Goal: Information Seeking & Learning: Learn about a topic

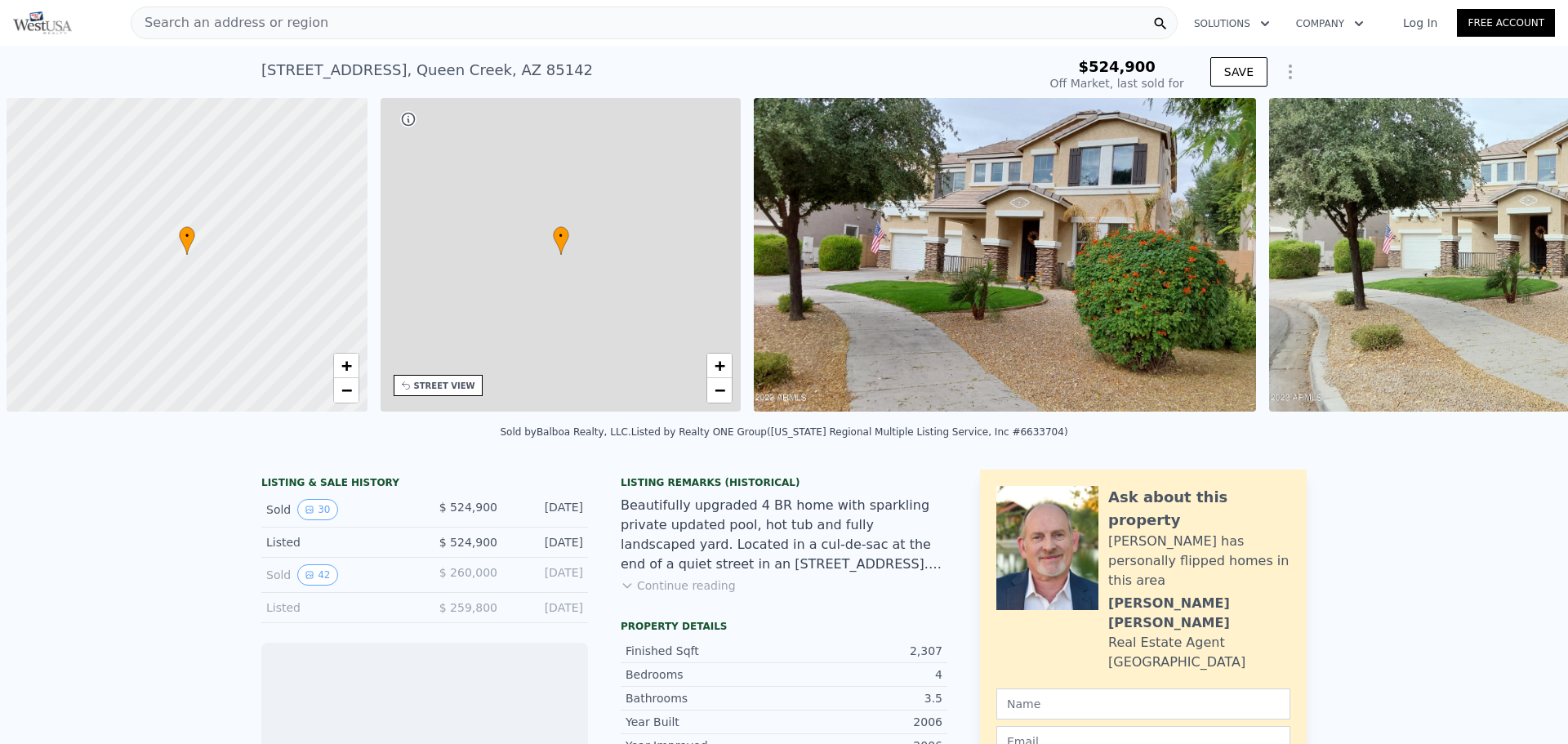
scroll to position [0, 6]
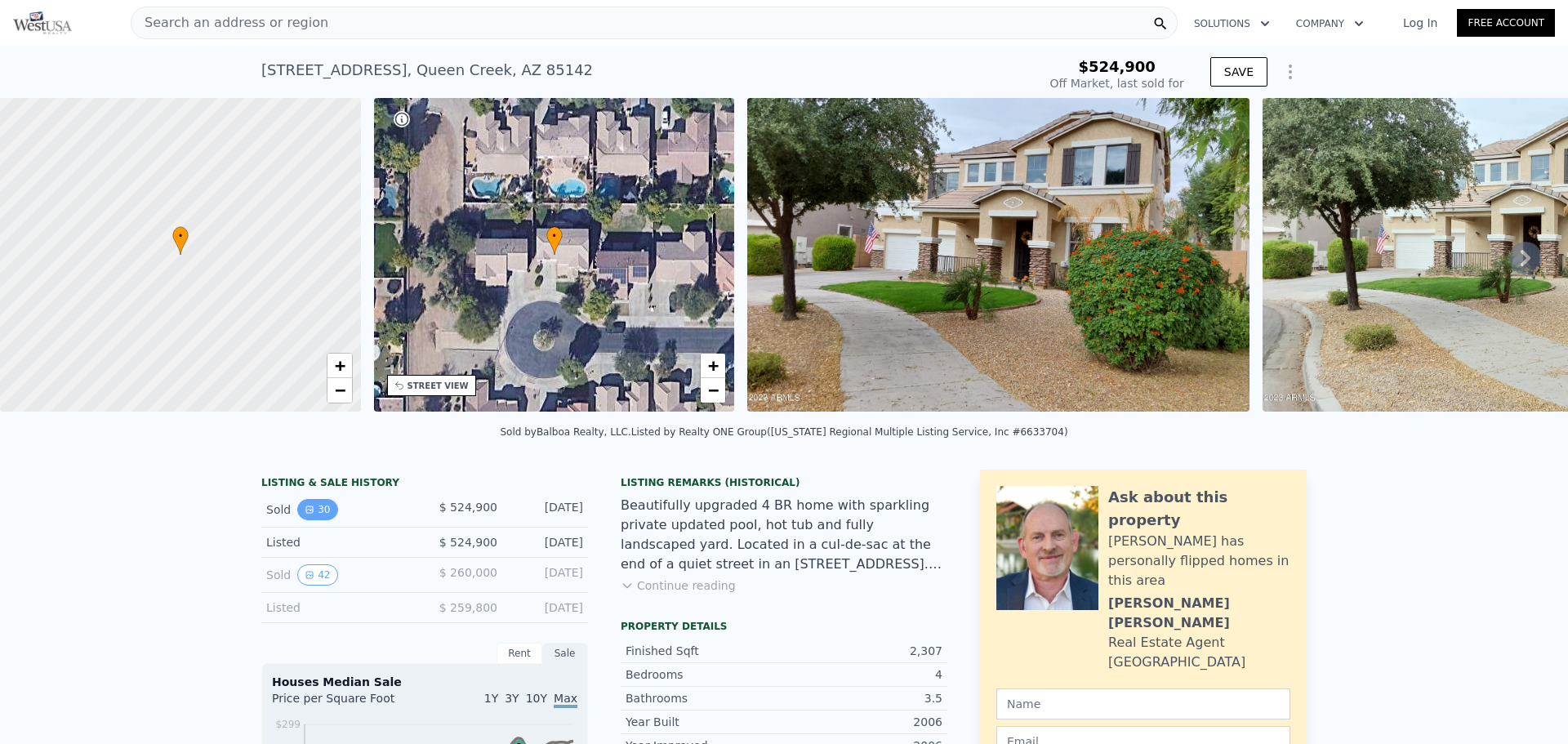
click at [308, 518] on button "30" at bounding box center [318, 509] width 40 height 21
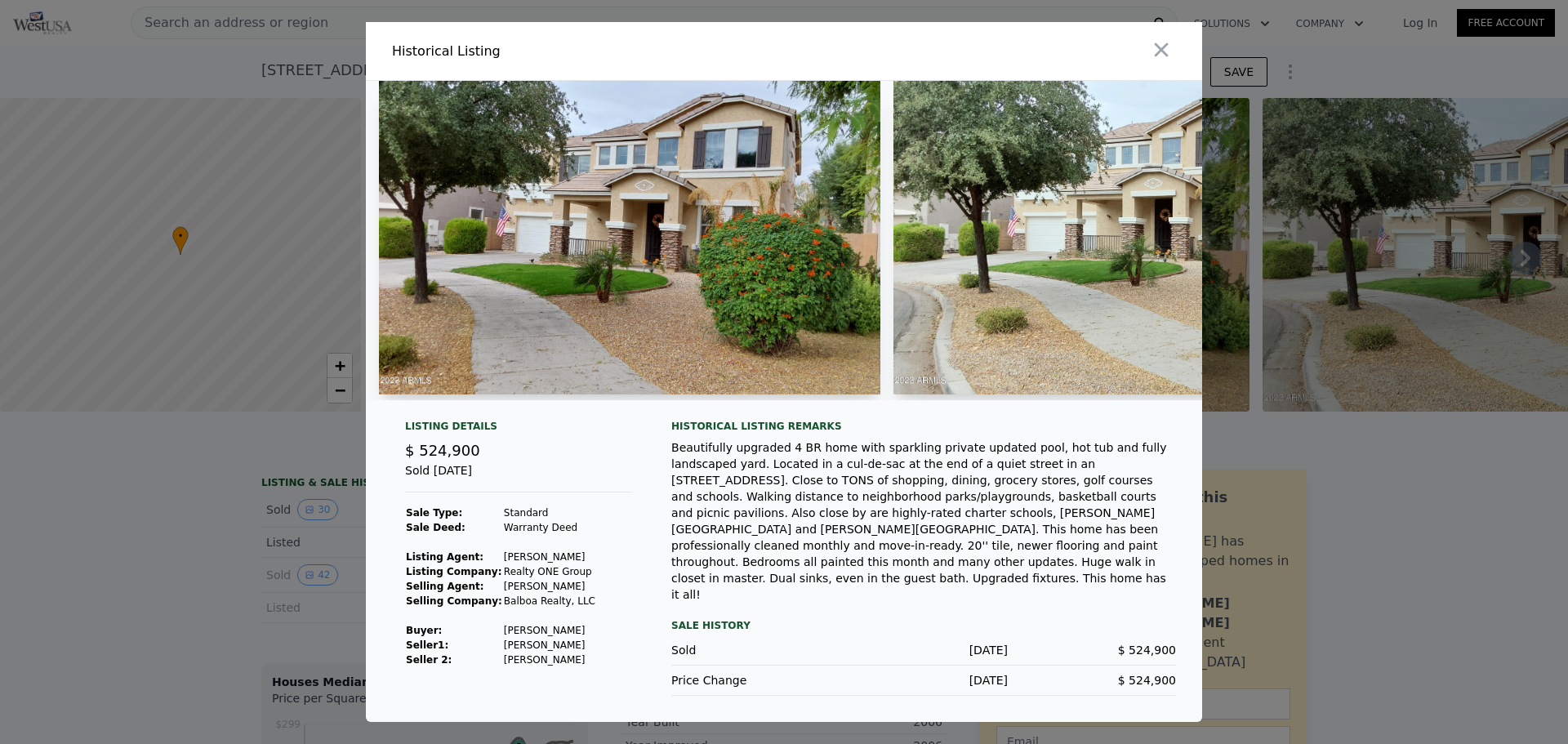
click at [715, 266] on img at bounding box center [629, 237] width 501 height 314
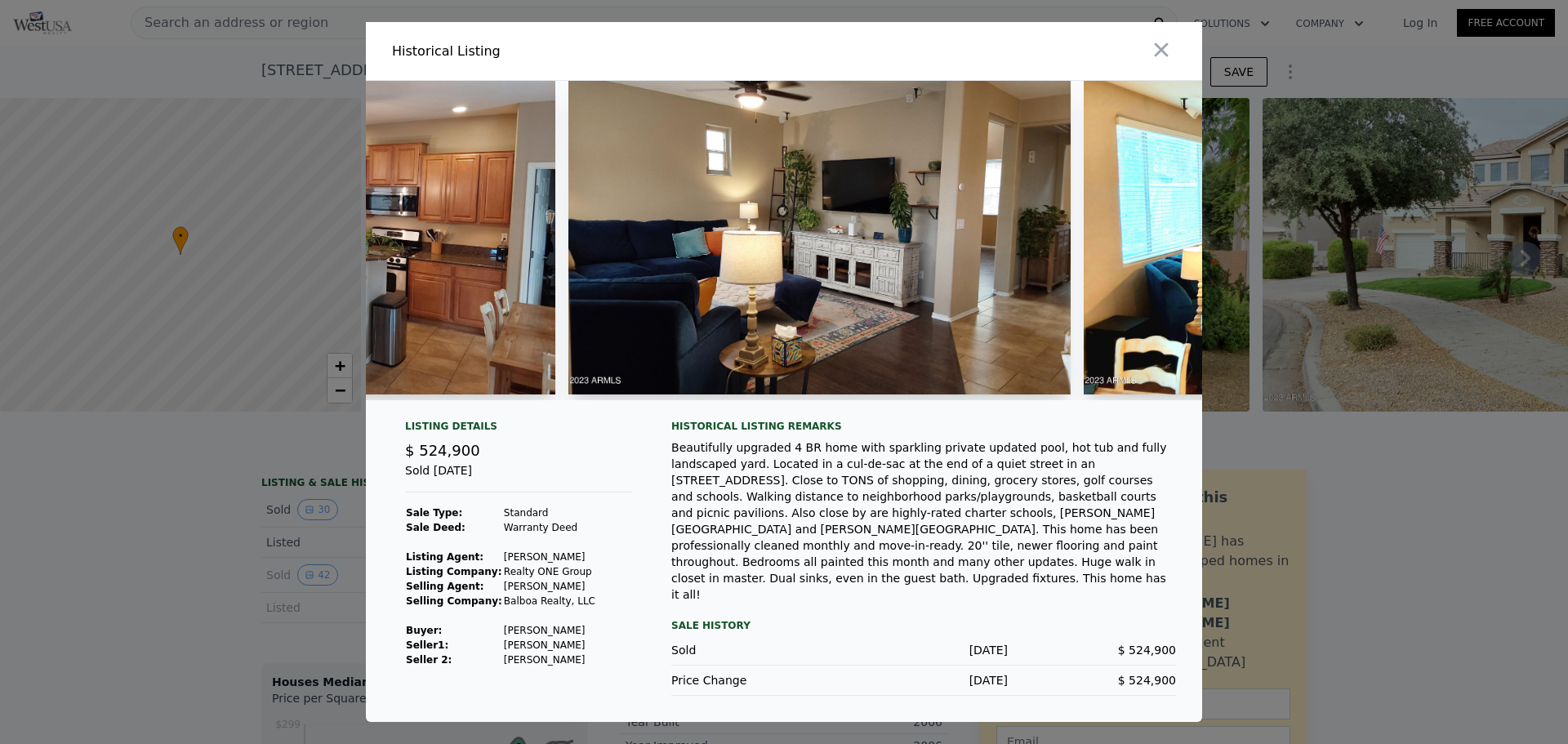
scroll to position [0, 7153]
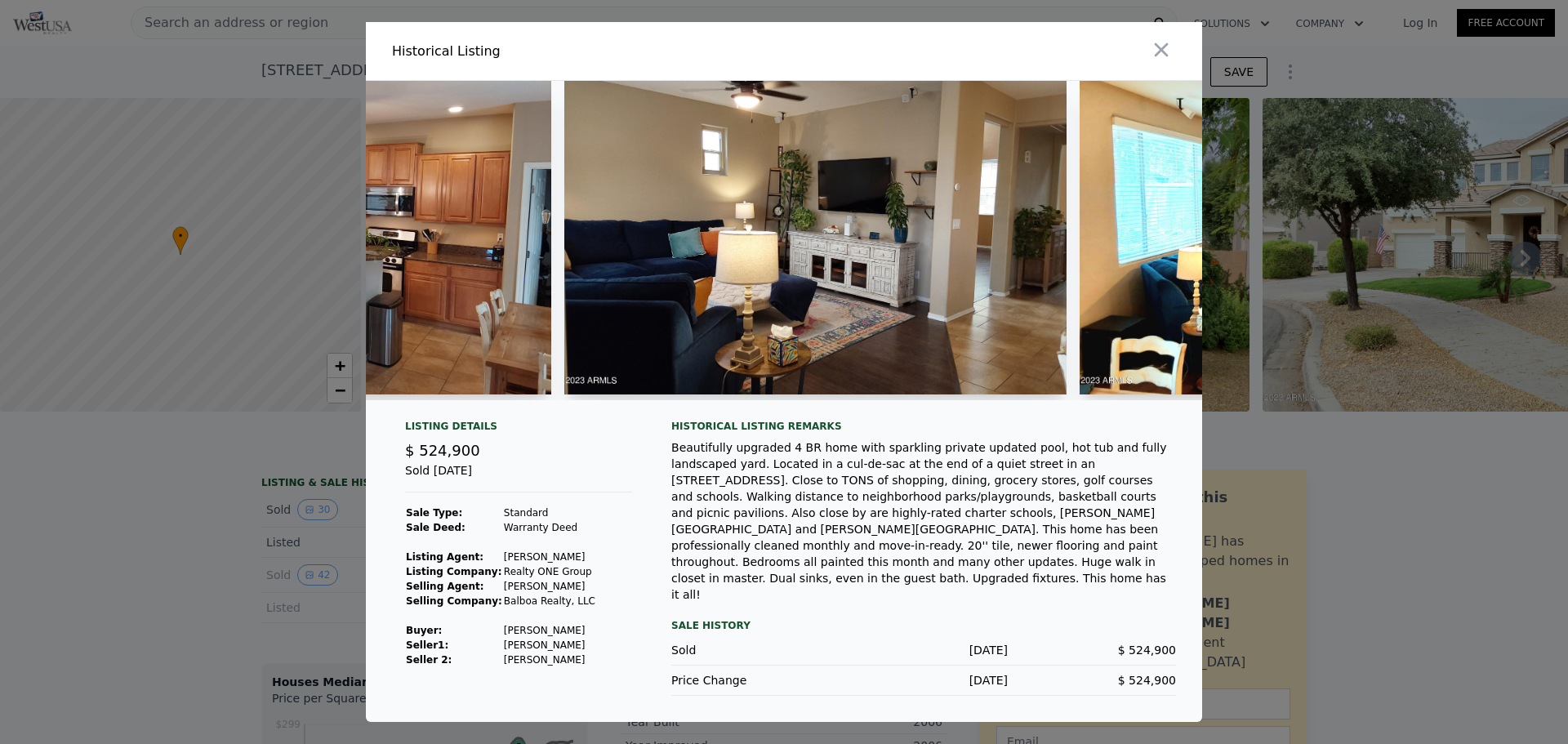
click at [927, 314] on img at bounding box center [815, 237] width 501 height 314
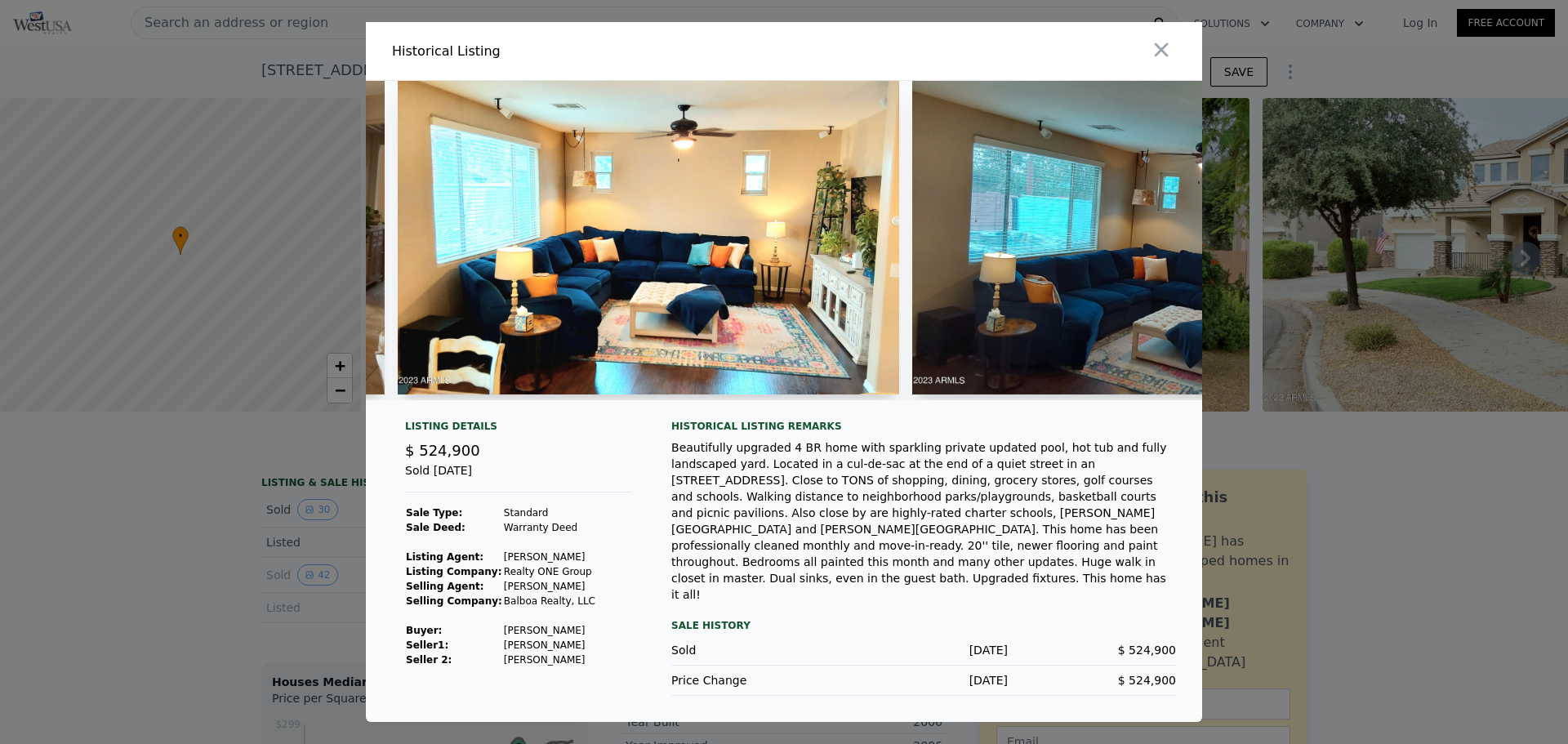
type input "$ 571,000"
type input "-$ 14,834"
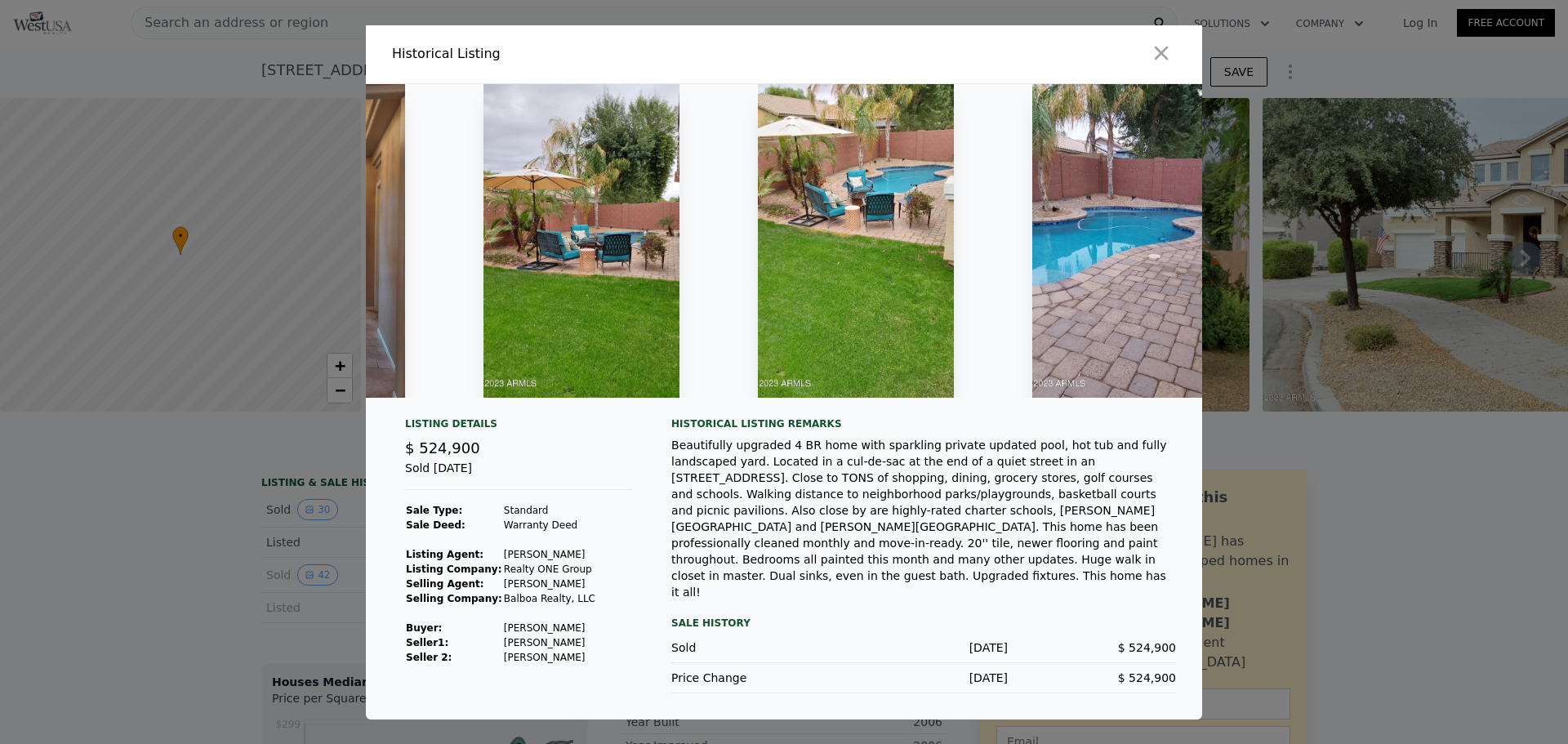
scroll to position [0, 10483]
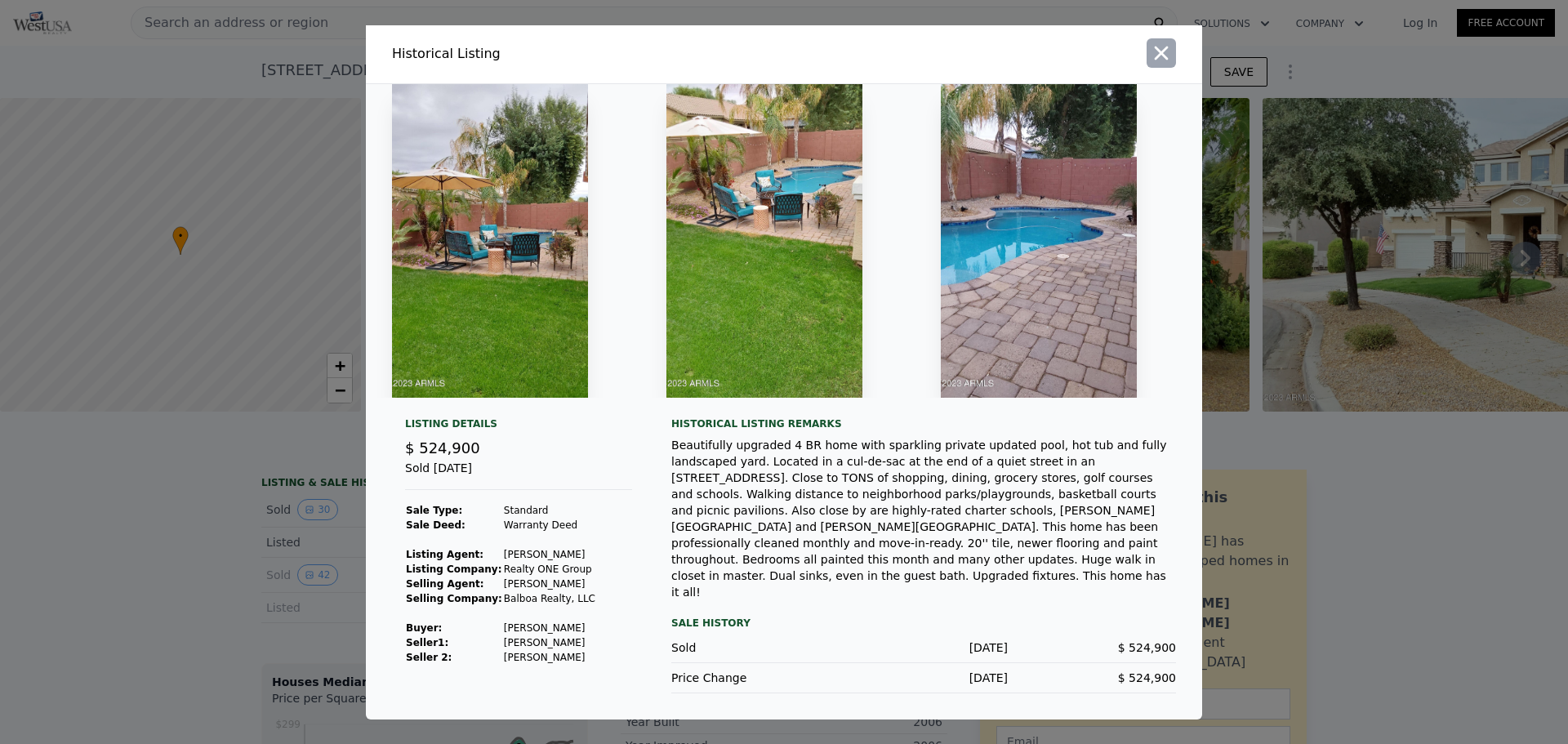
click at [1162, 54] on icon "button" at bounding box center [1162, 53] width 23 height 23
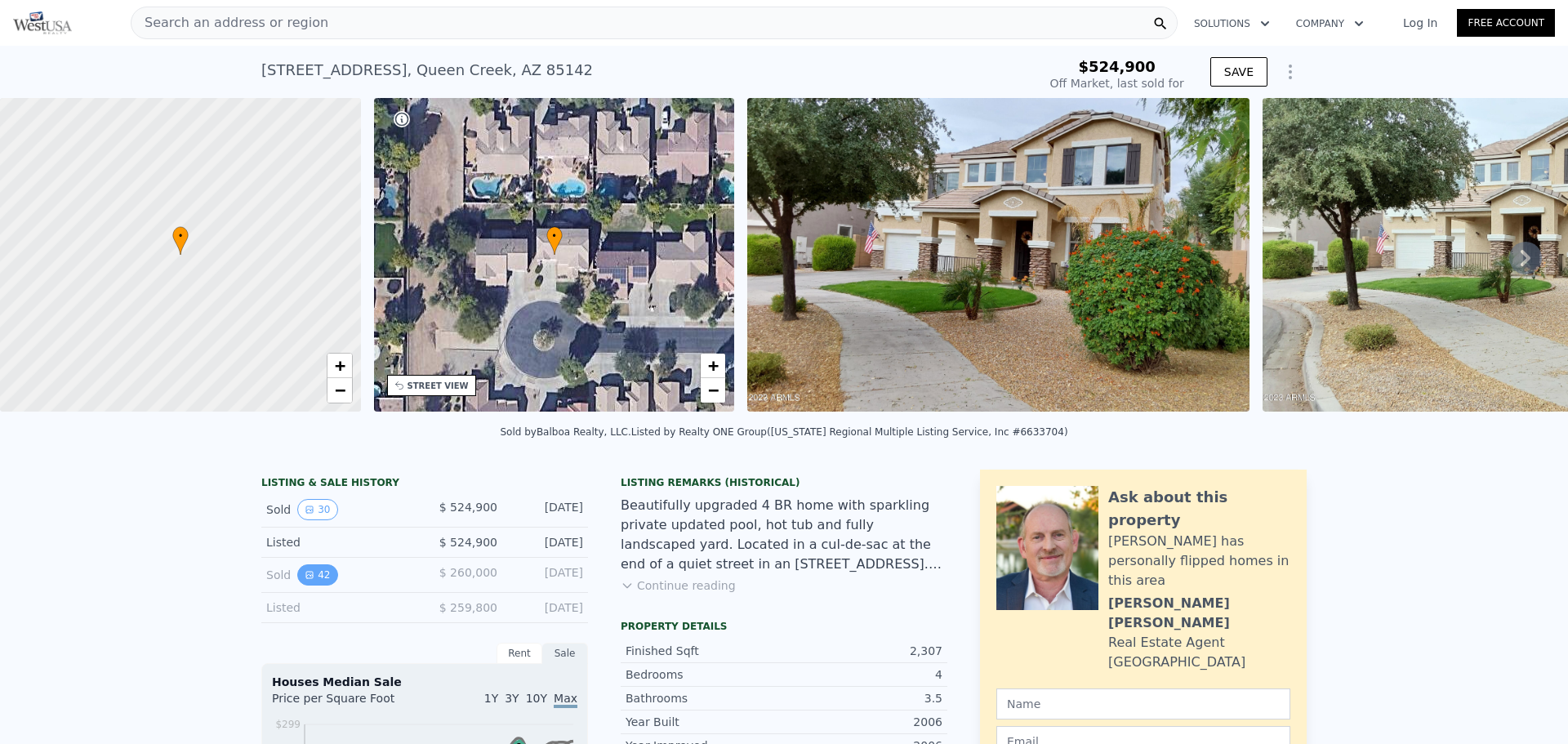
click at [306, 580] on icon "View historical data" at bounding box center [309, 574] width 10 height 10
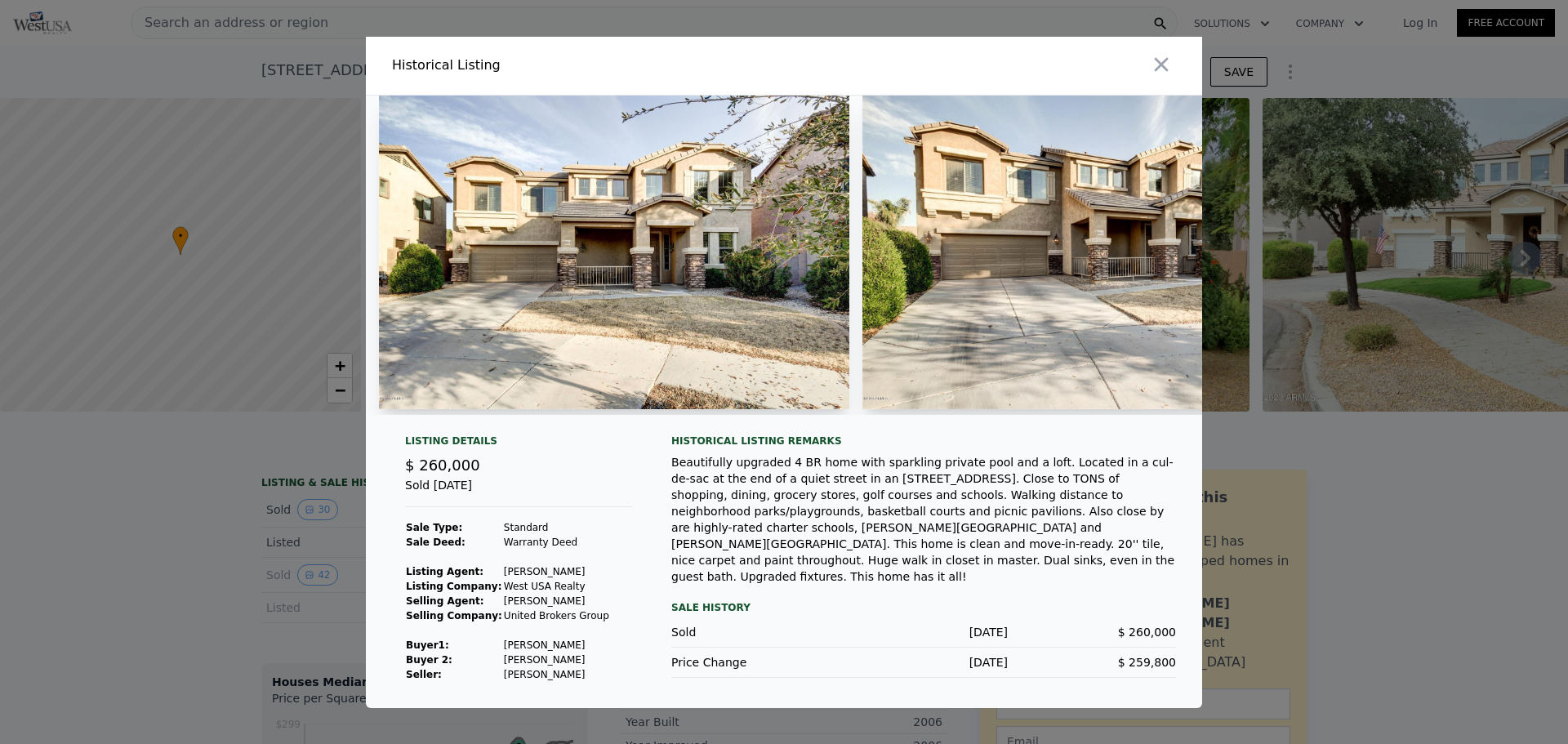
click at [601, 240] on img at bounding box center [615, 252] width 471 height 314
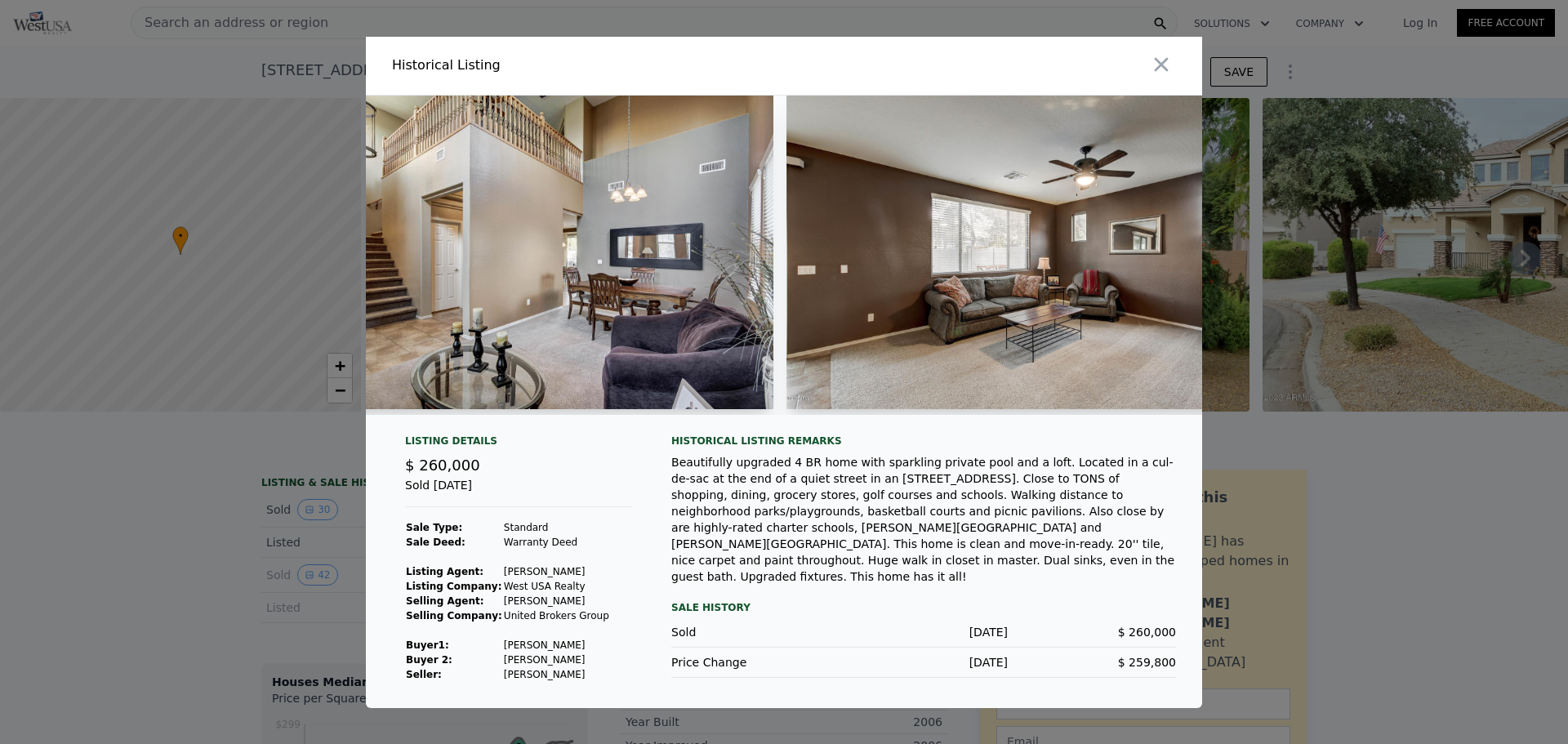
scroll to position [0, 3463]
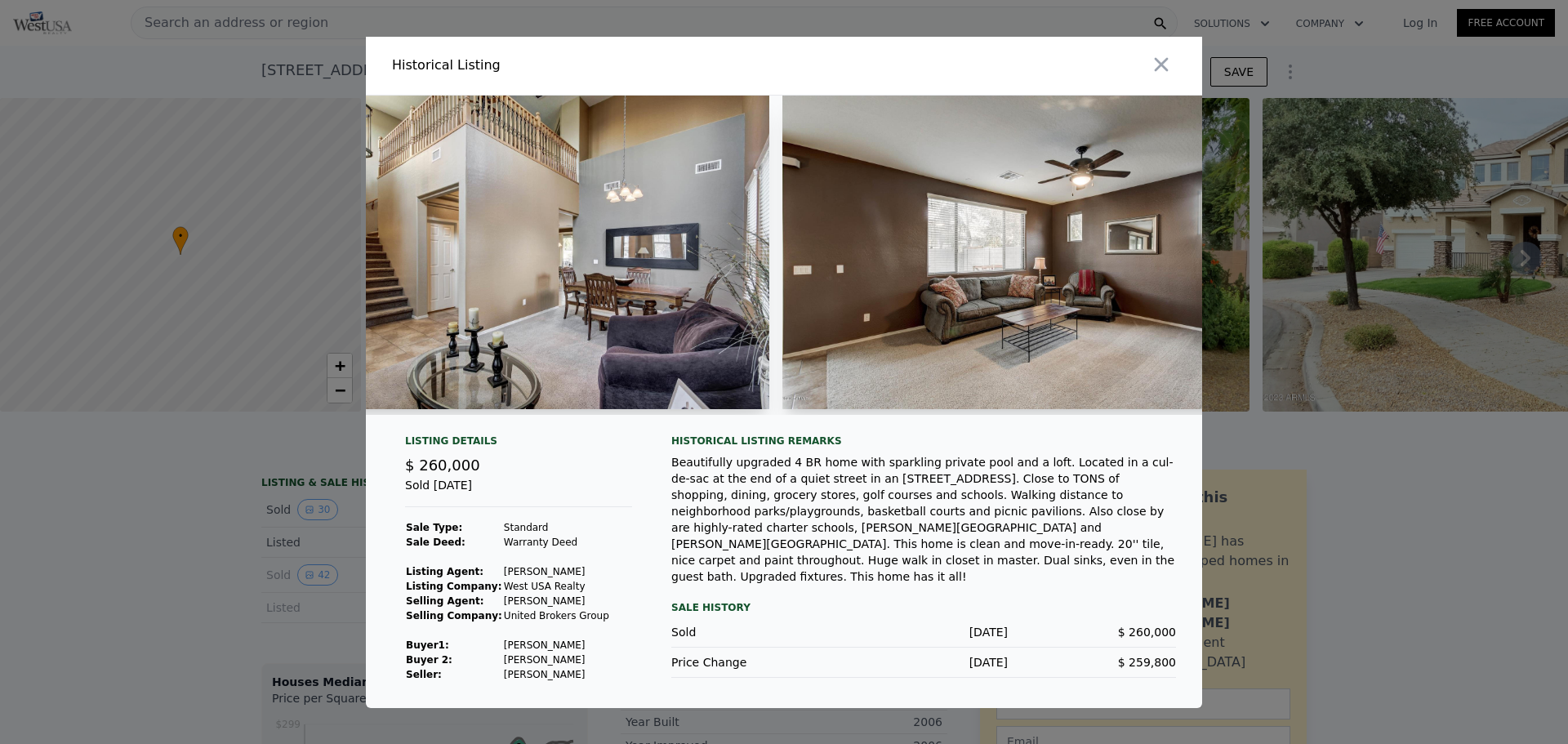
click at [928, 243] on img at bounding box center [1018, 252] width 471 height 314
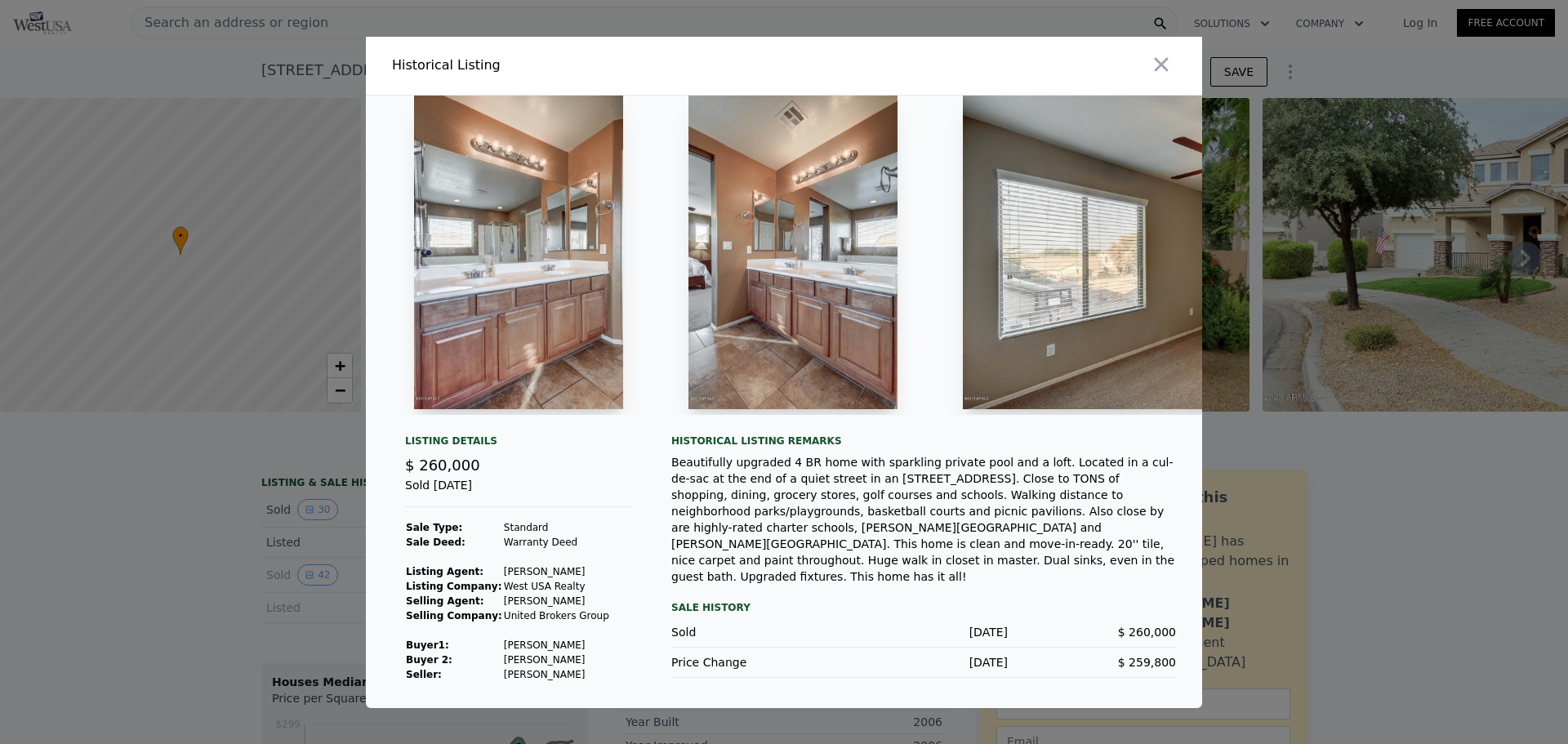
scroll to position [0, 12870]
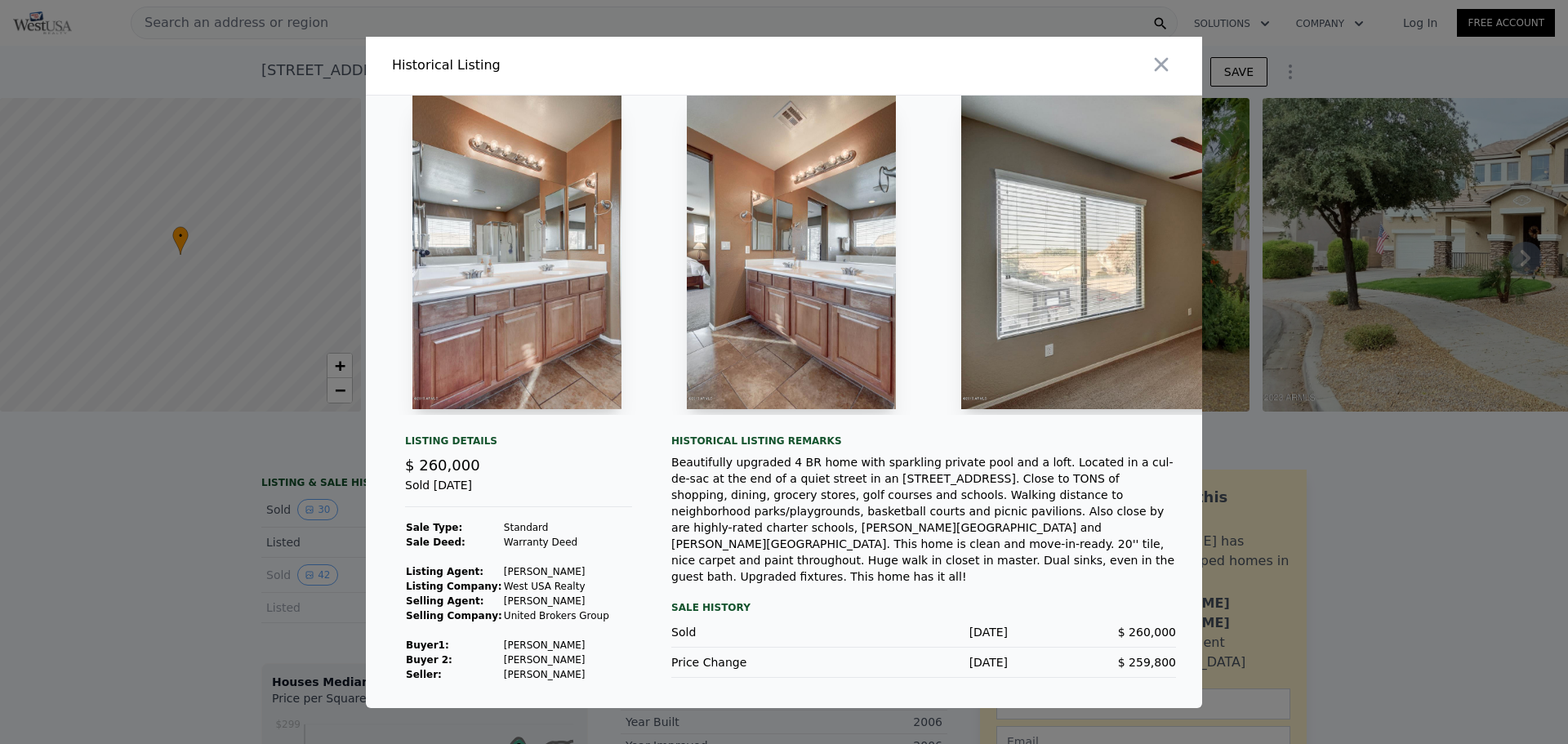
click at [1055, 252] on img at bounding box center [1197, 252] width 471 height 314
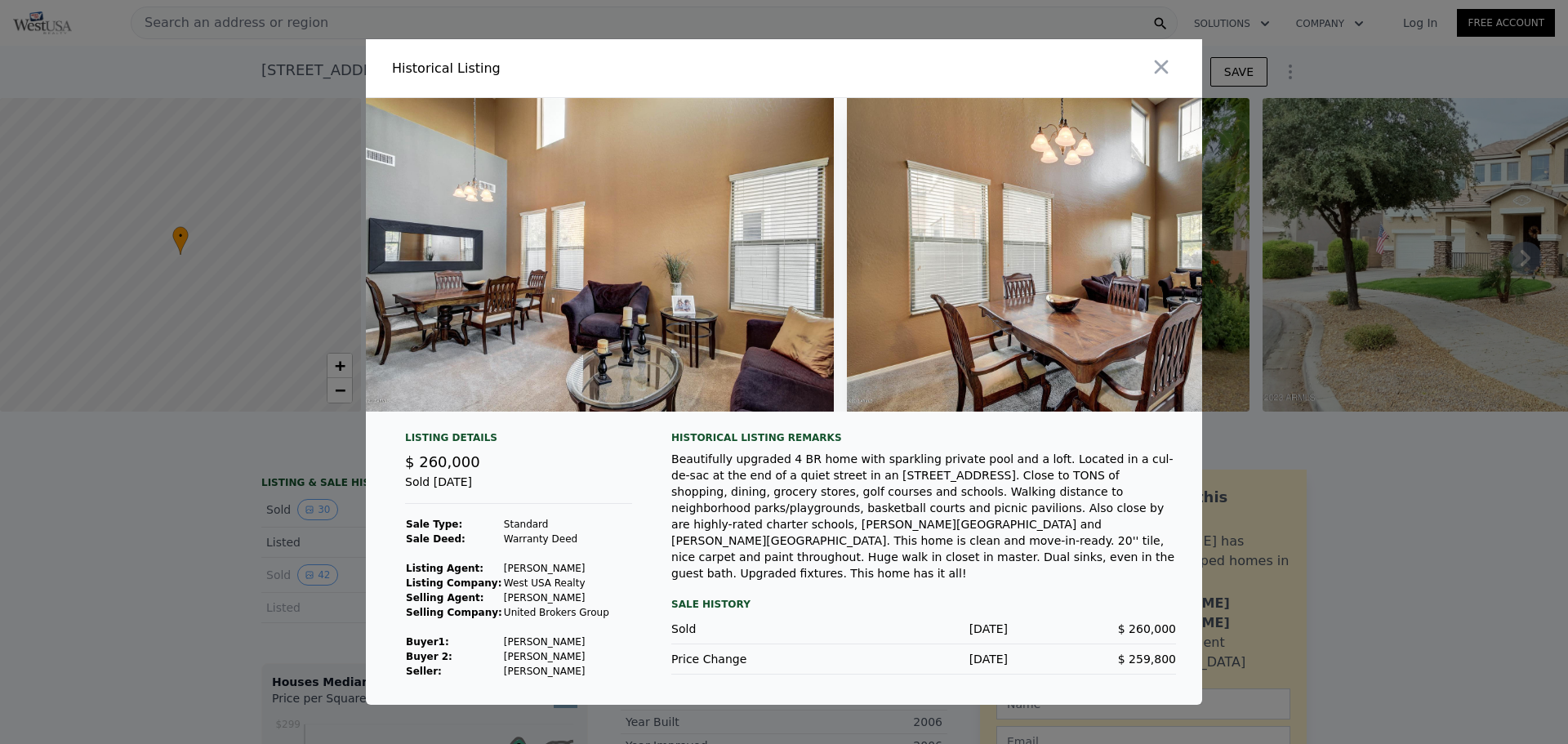
scroll to position [0, 1988]
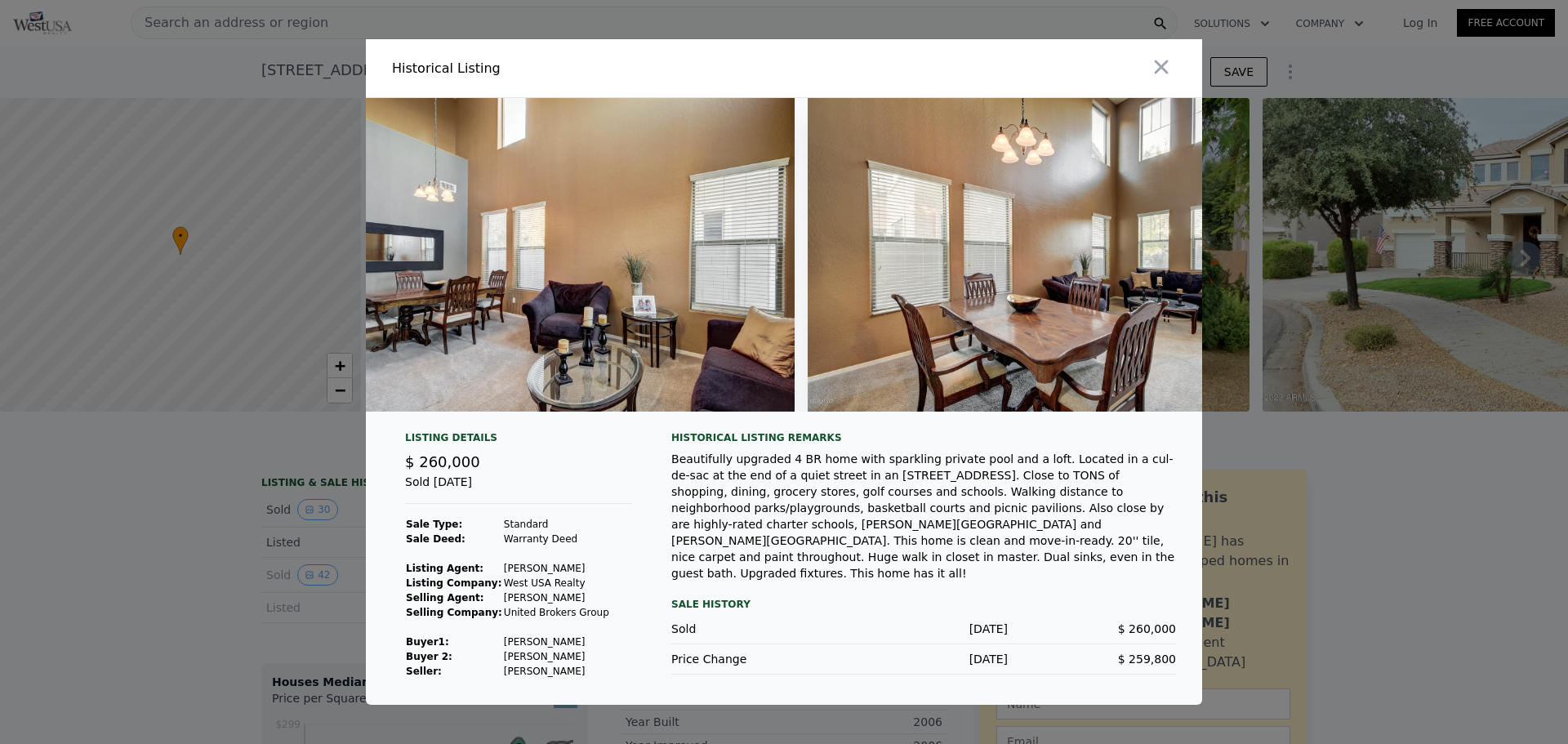
click at [546, 307] on img at bounding box center [559, 255] width 471 height 314
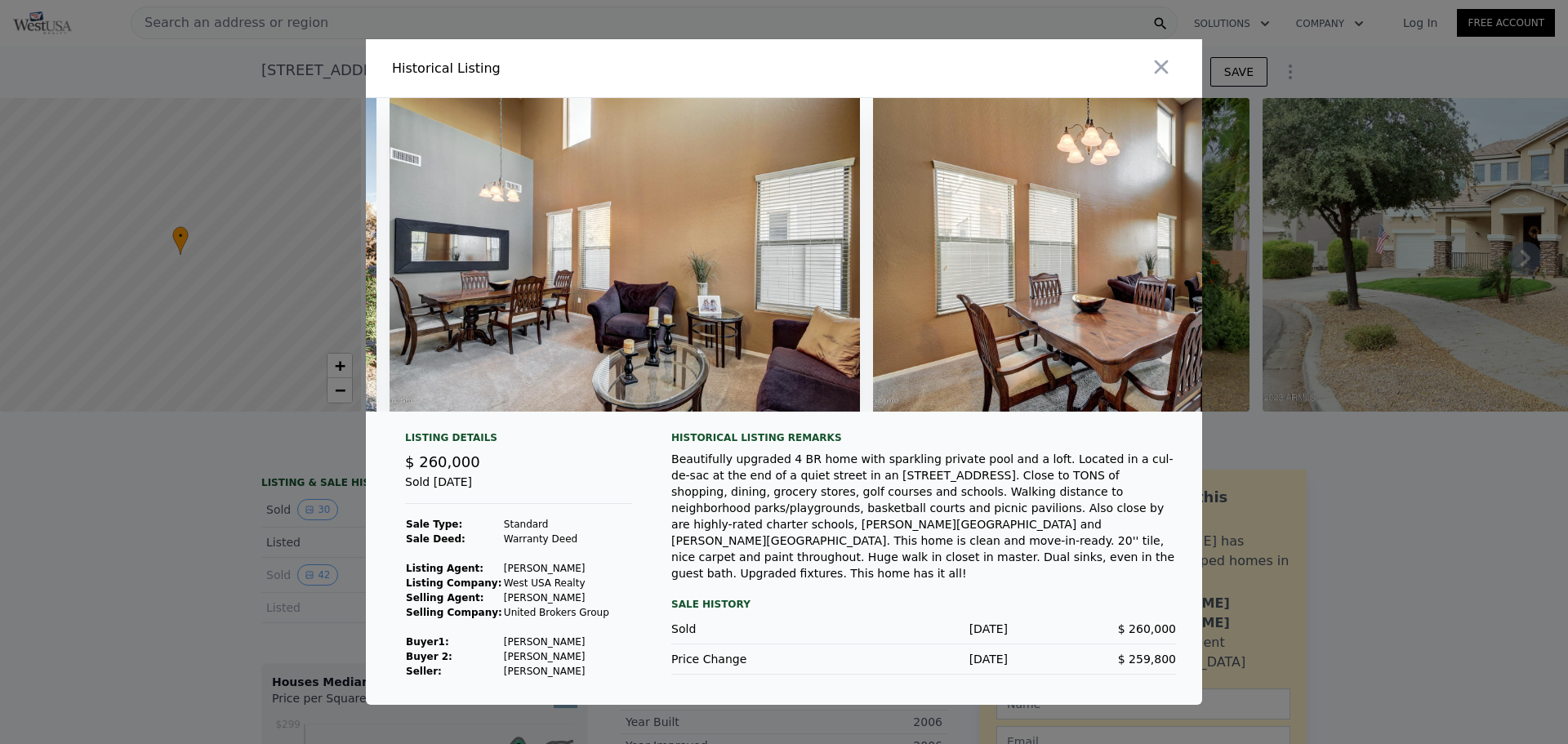
scroll to position [0, 1889]
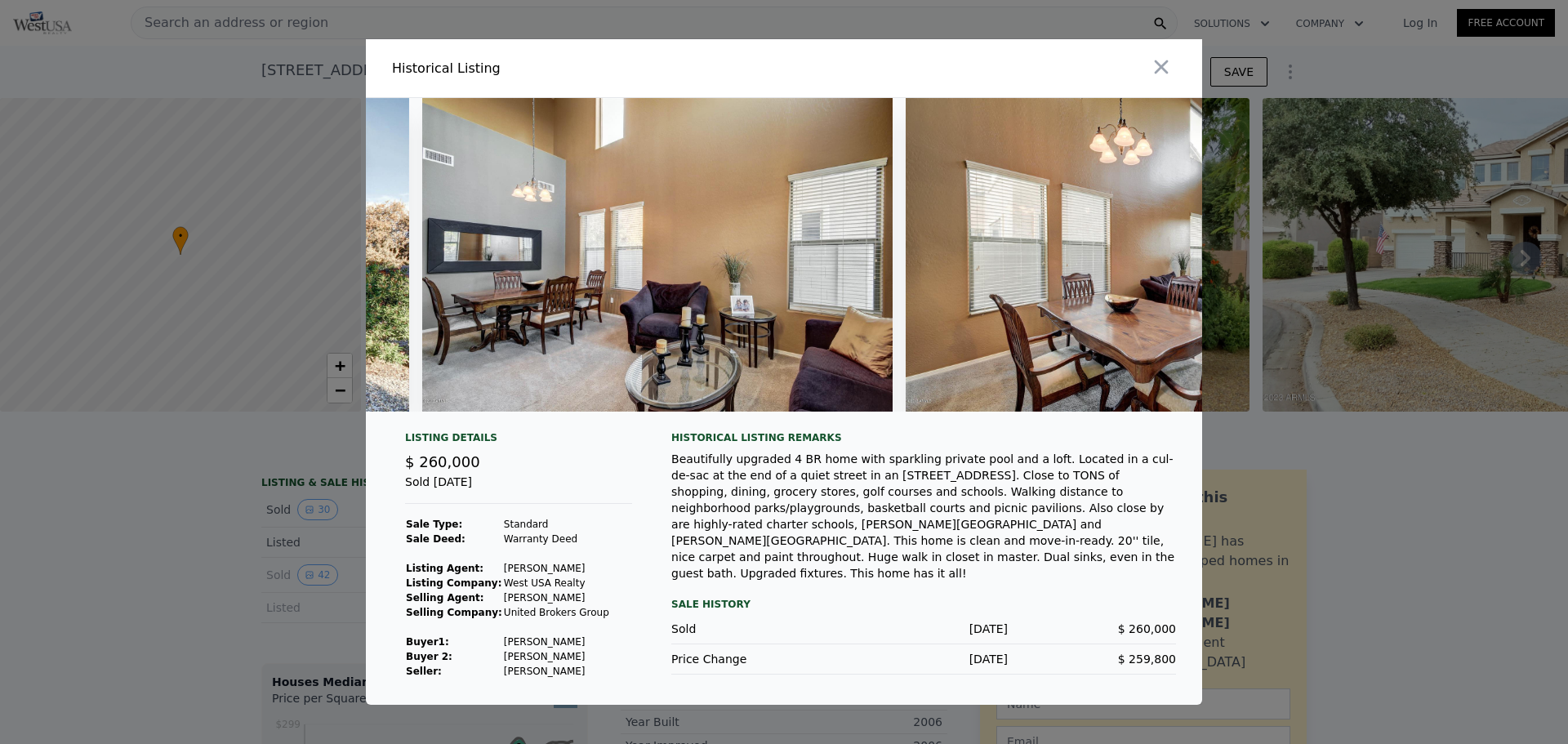
click at [811, 305] on img at bounding box center [658, 255] width 471 height 314
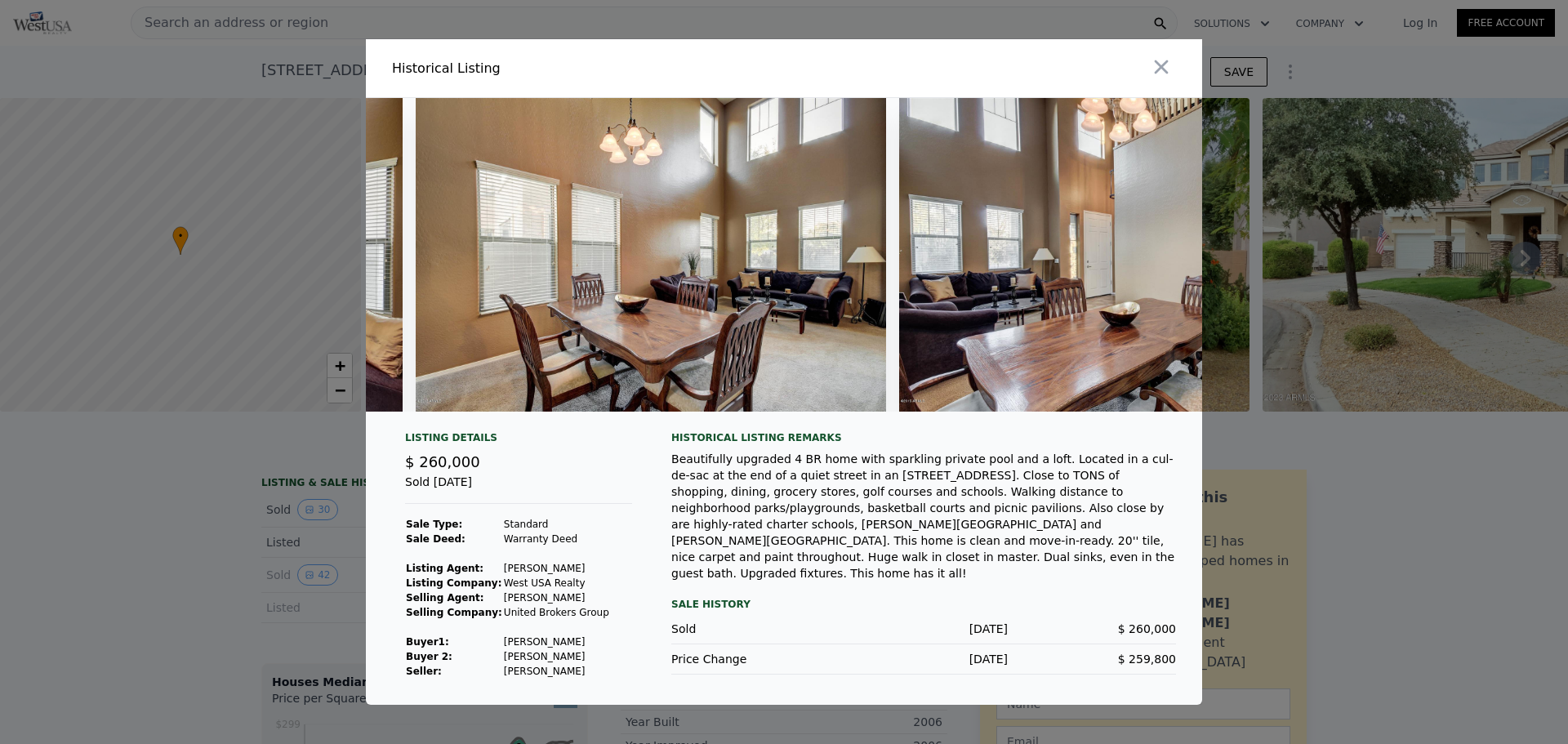
scroll to position [0, 2413]
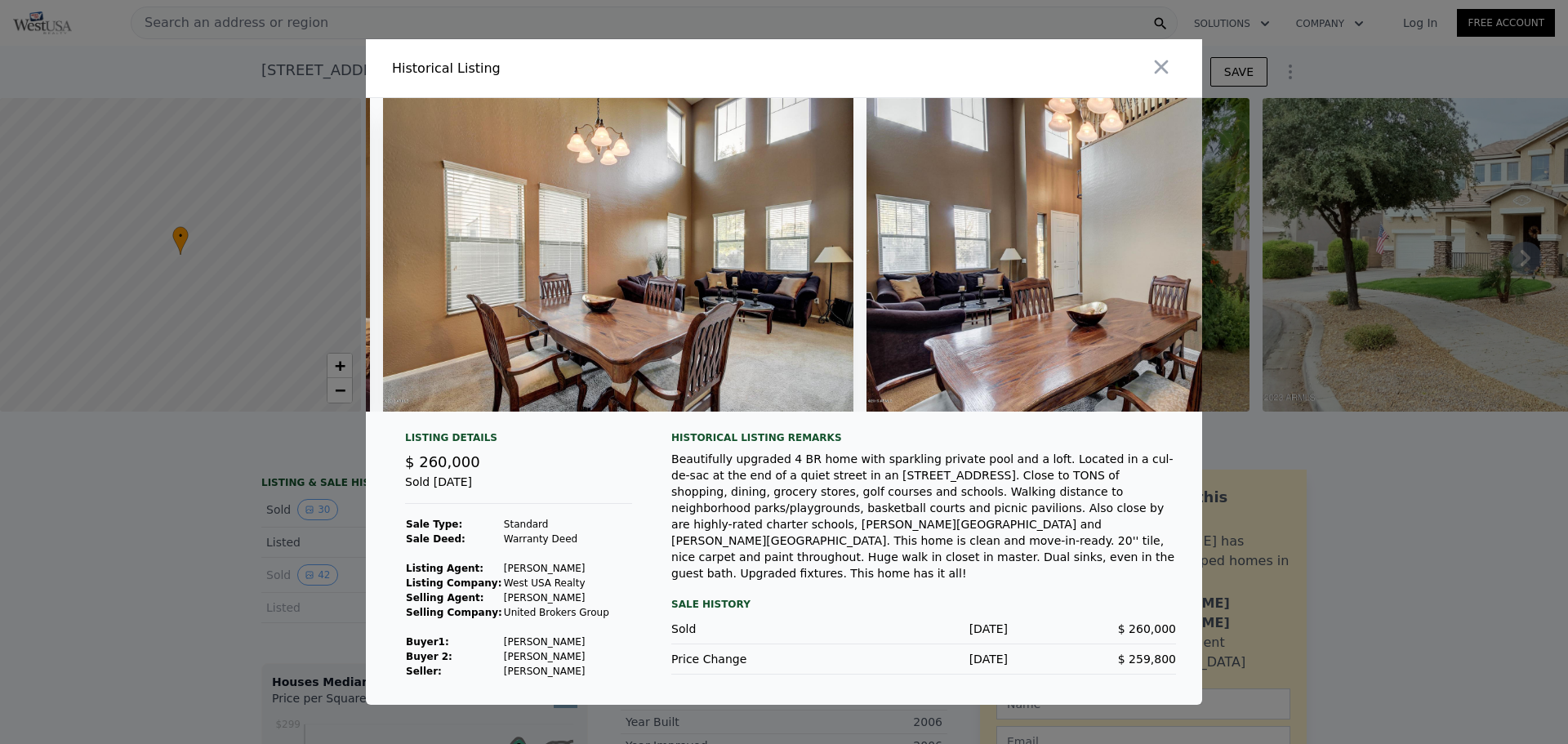
click at [239, 525] on div at bounding box center [784, 372] width 1568 height 744
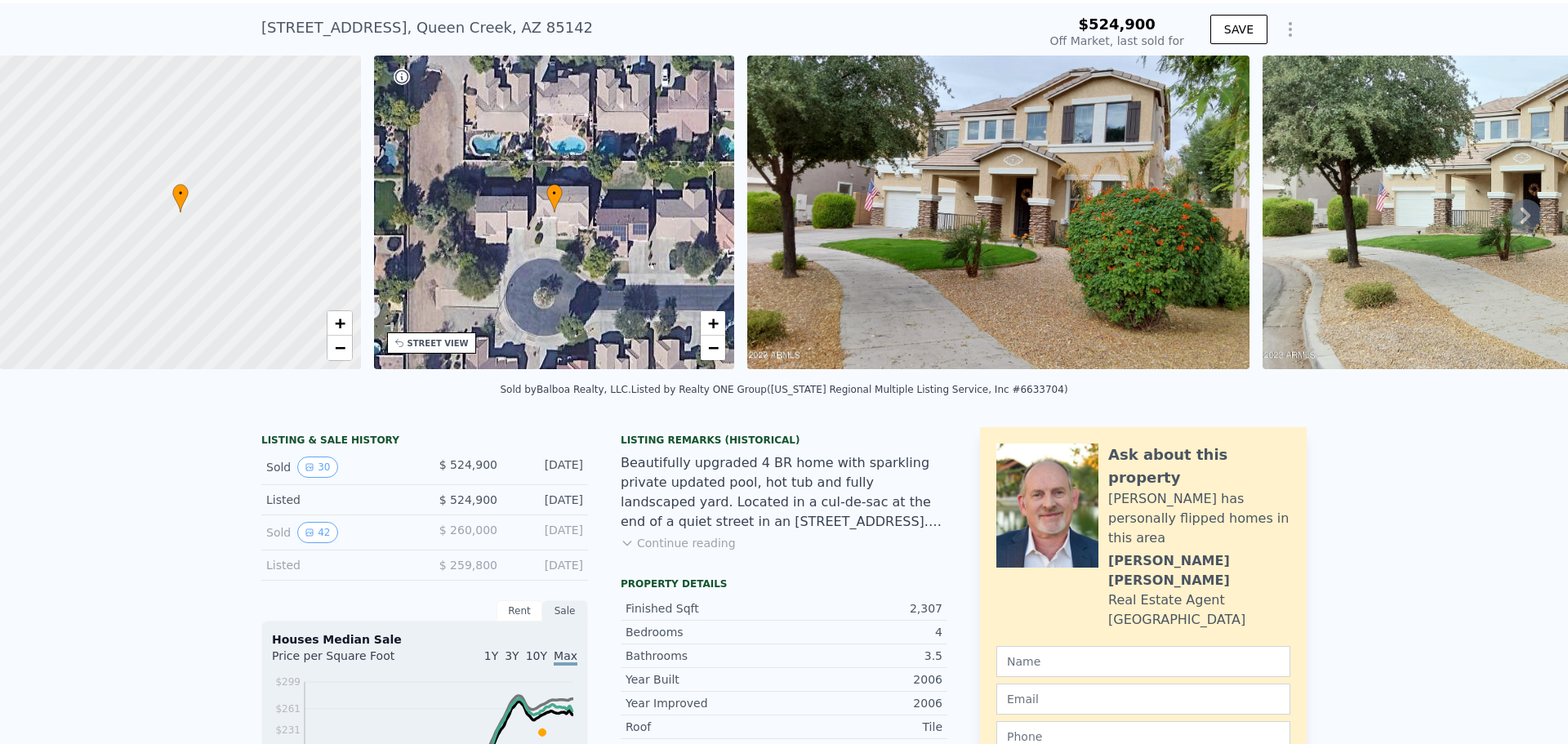
scroll to position [6, 0]
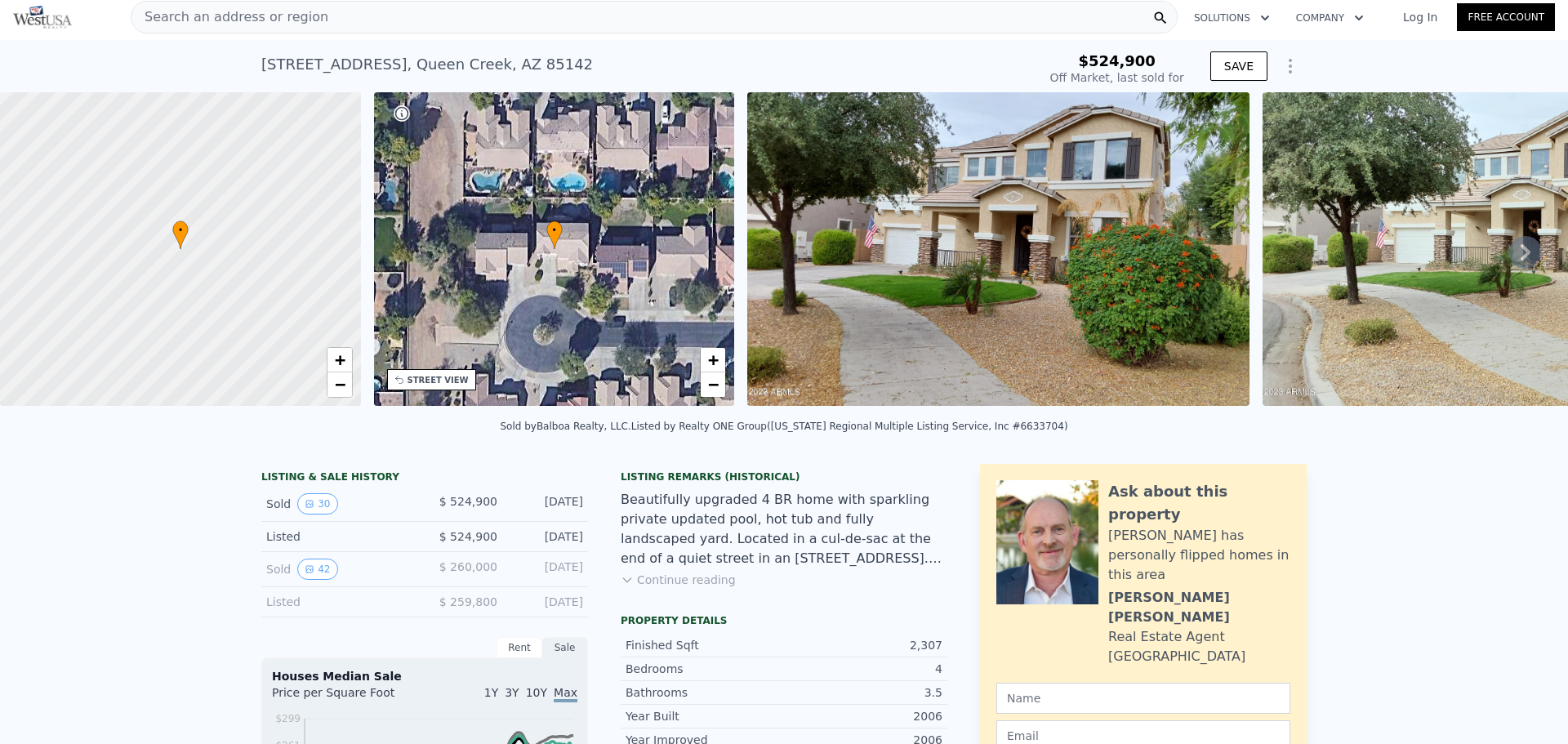
click at [622, 284] on div "• + −" at bounding box center [554, 249] width 361 height 314
click at [422, 386] on div "STREET VIEW" at bounding box center [431, 379] width 89 height 21
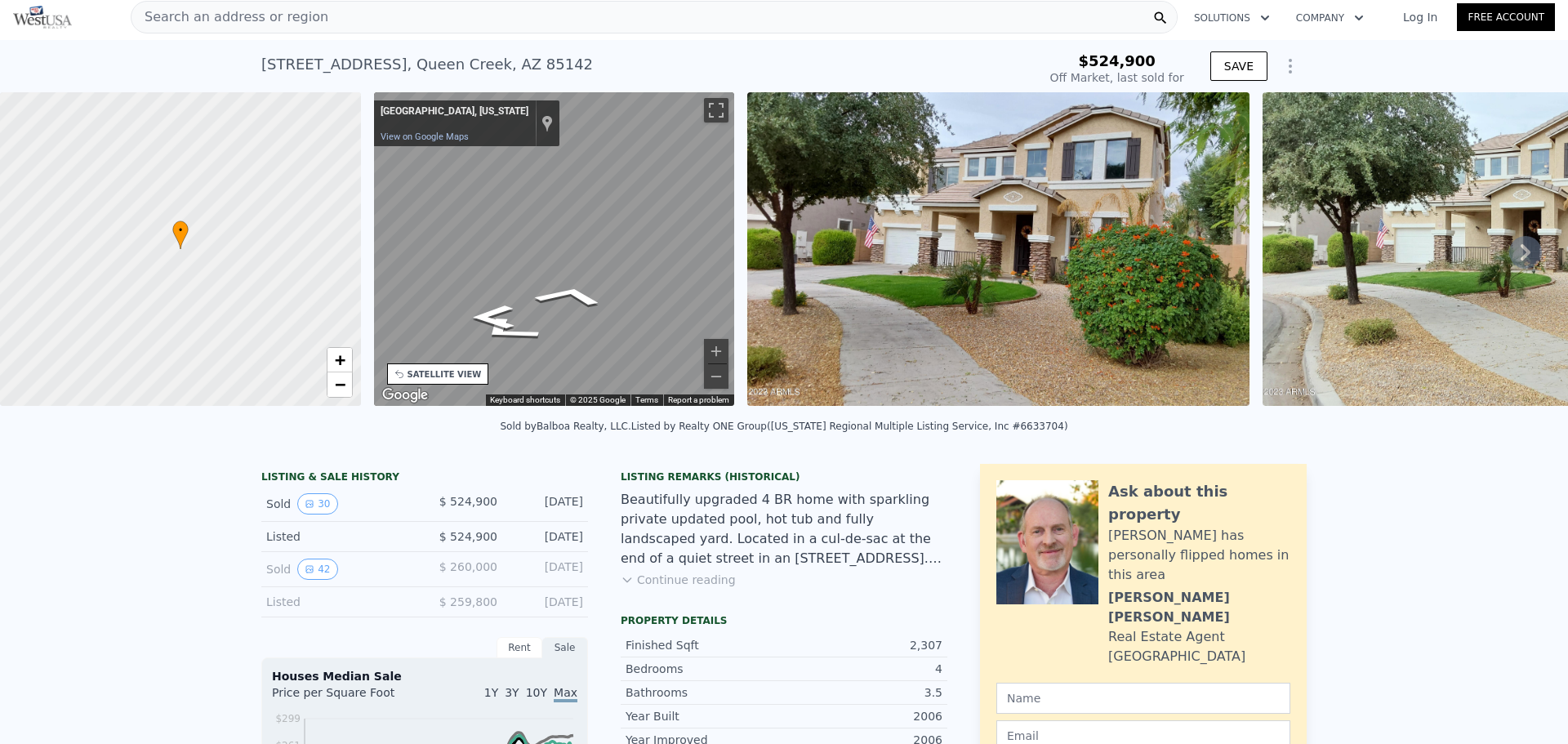
click at [1509, 256] on icon at bounding box center [1525, 252] width 32 height 33
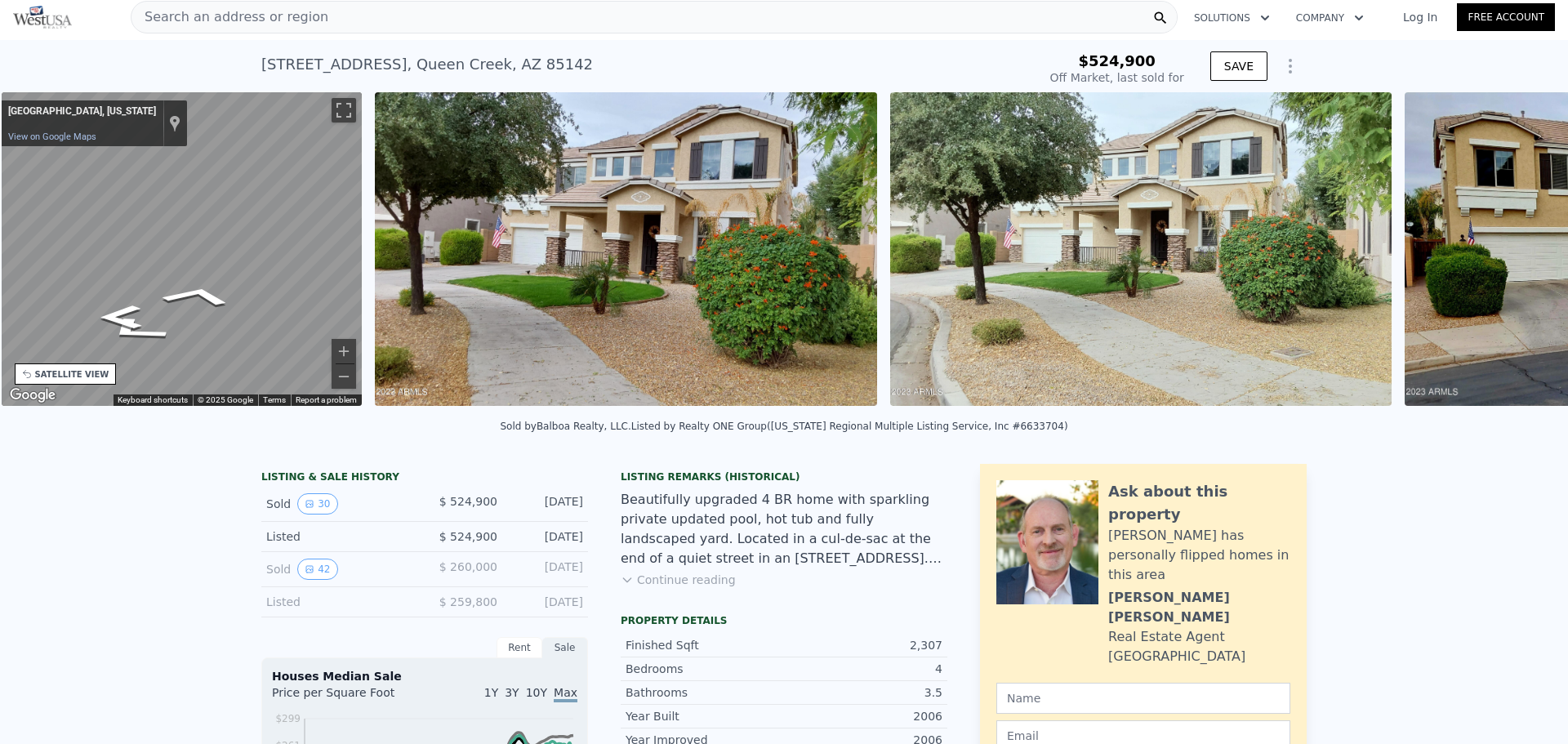
scroll to position [0, 380]
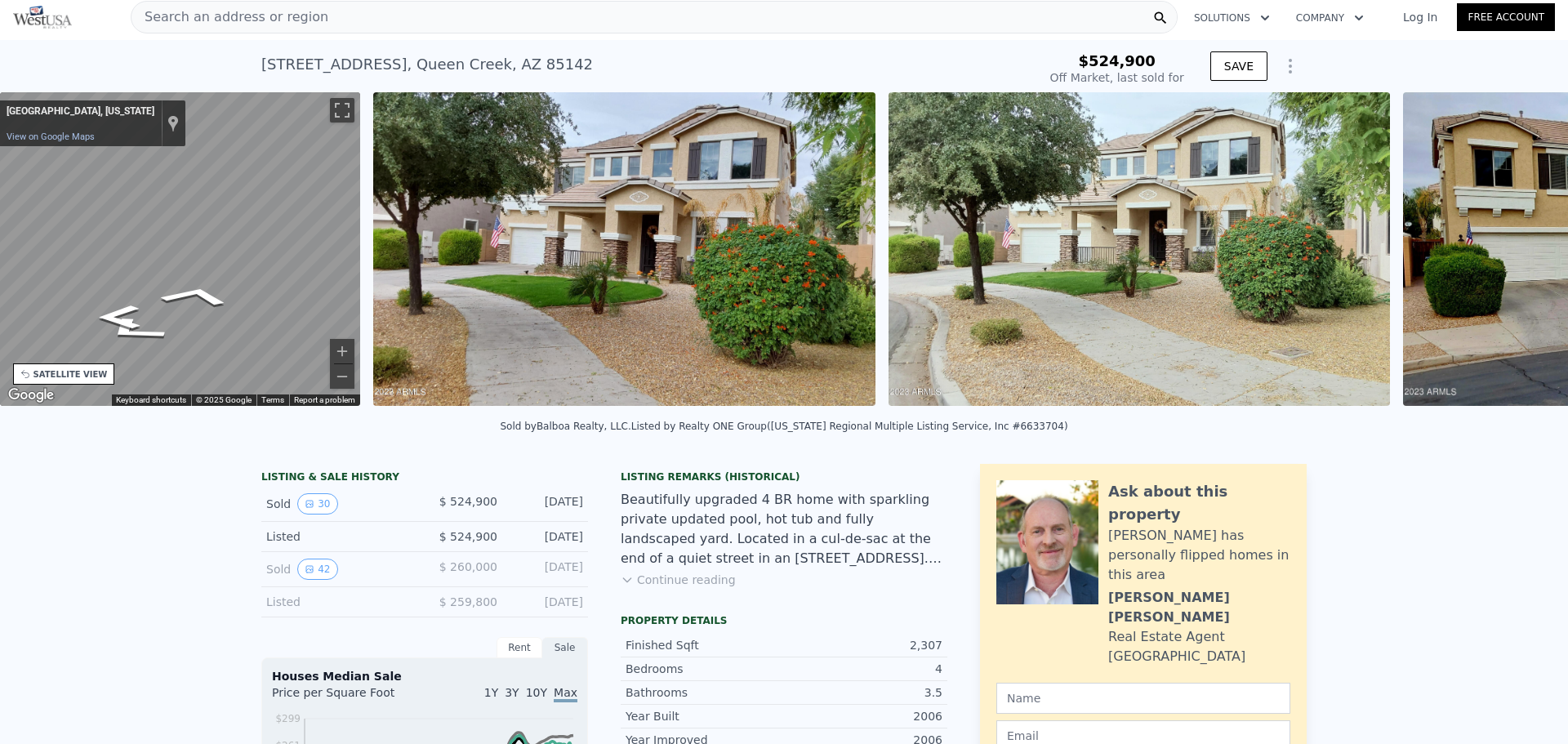
click at [1509, 256] on div "• + − • + − STREET VIEW ← Move left → Move right ↑ Move up ↓ Move down + Zoom i…" at bounding box center [784, 252] width 1568 height 320
click at [1509, 256] on icon at bounding box center [1525, 252] width 32 height 33
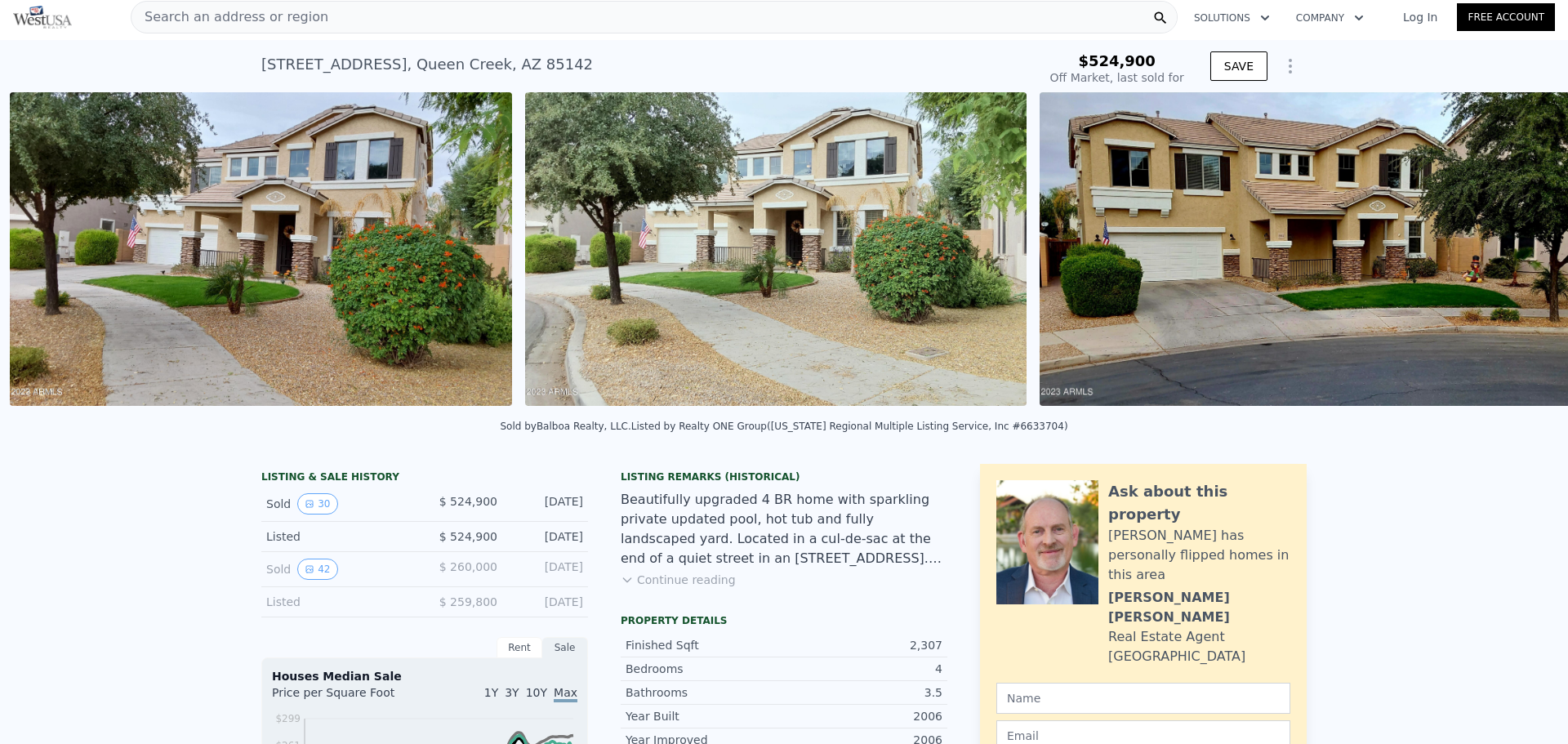
scroll to position [0, 747]
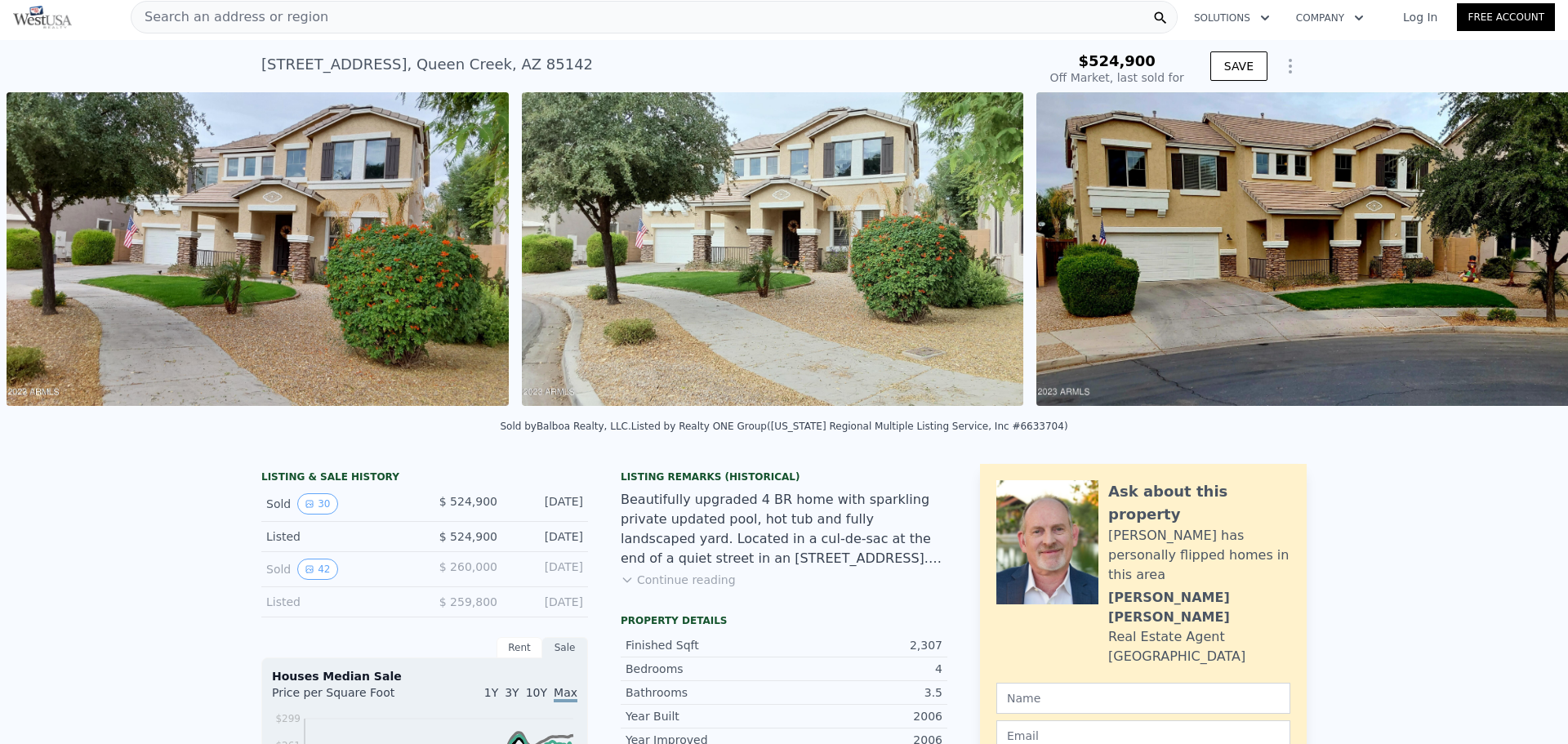
click at [1508, 256] on img at bounding box center [1321, 249] width 571 height 314
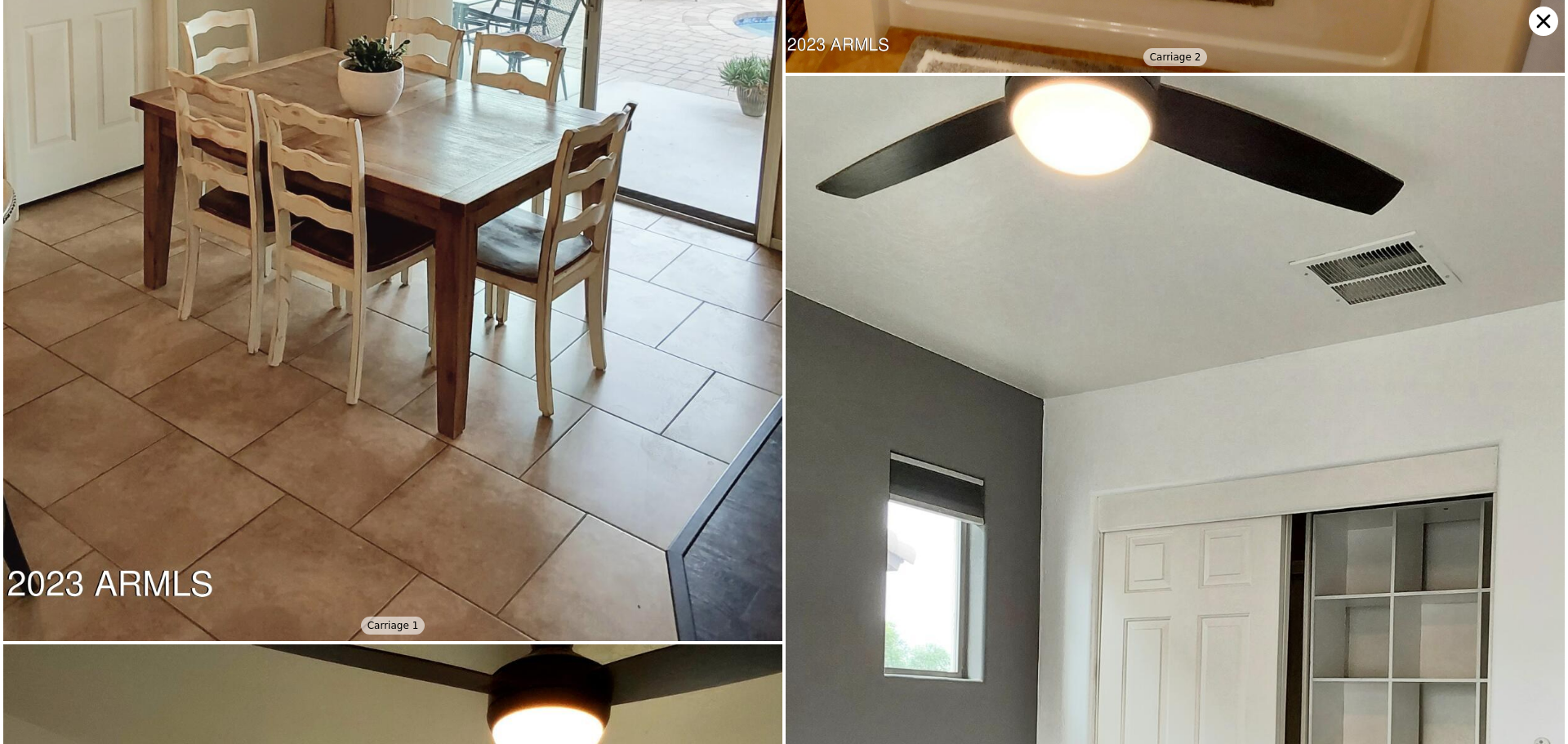
scroll to position [3318, 0]
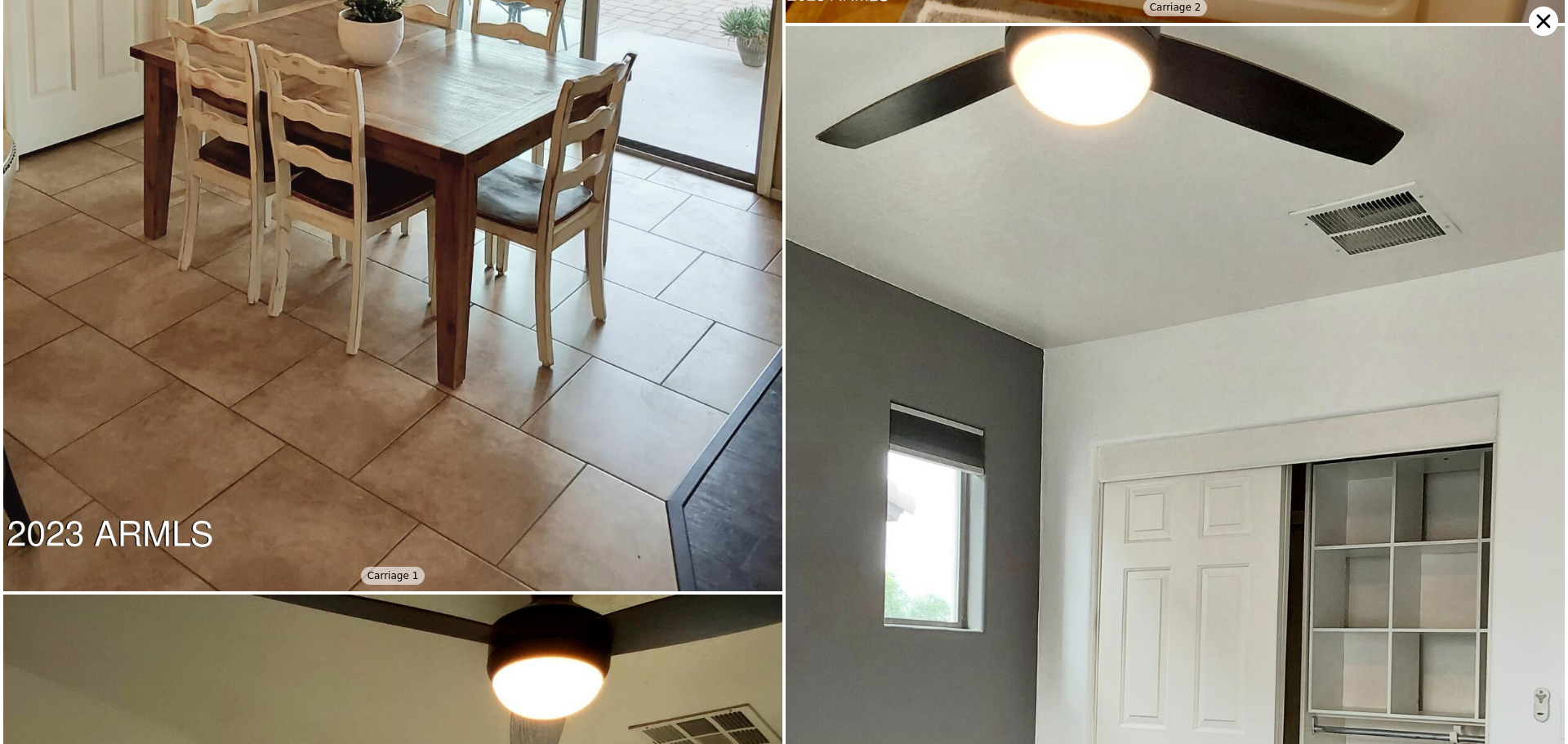
click at [1247, 436] on img at bounding box center [1175, 649] width 779 height 1246
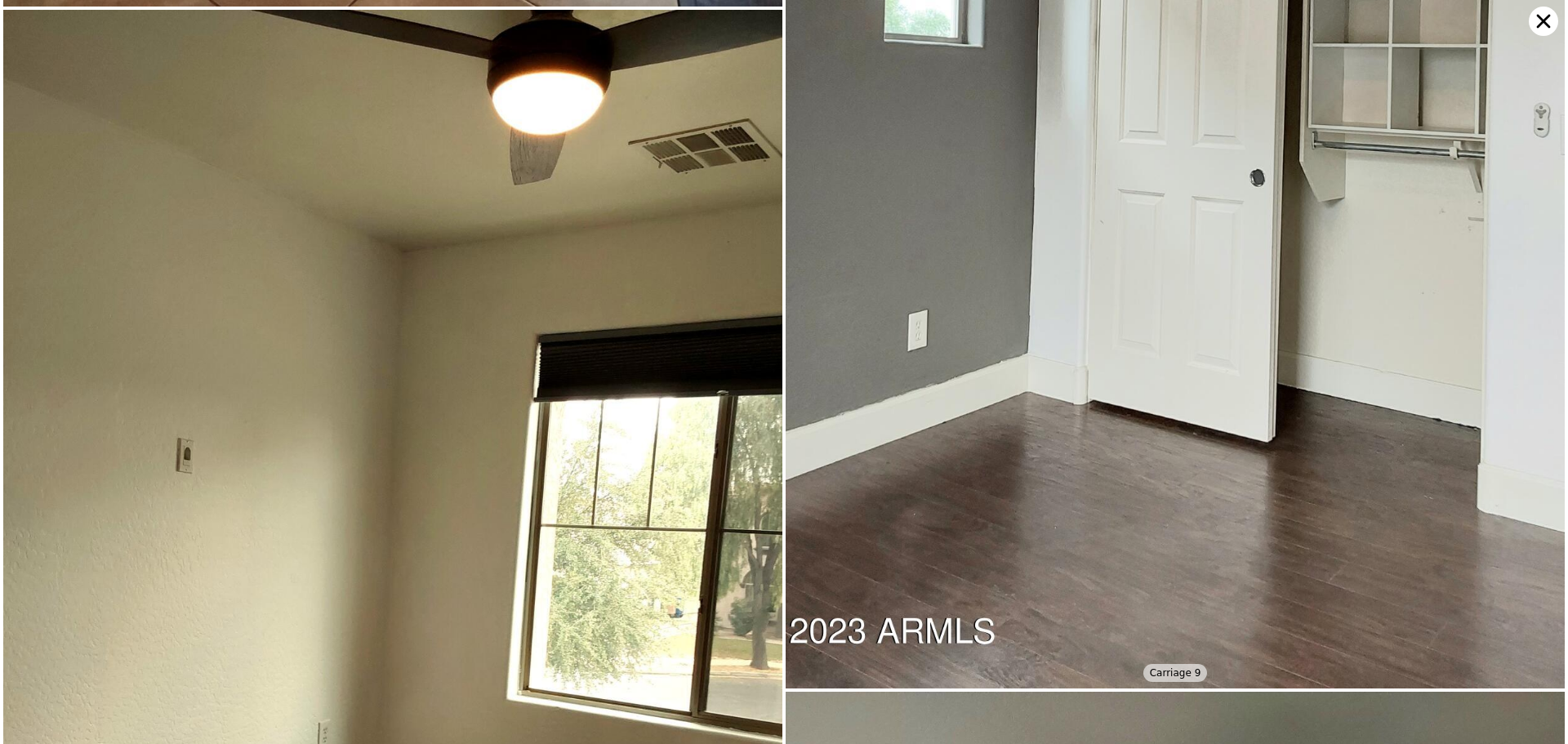
scroll to position [3883, 0]
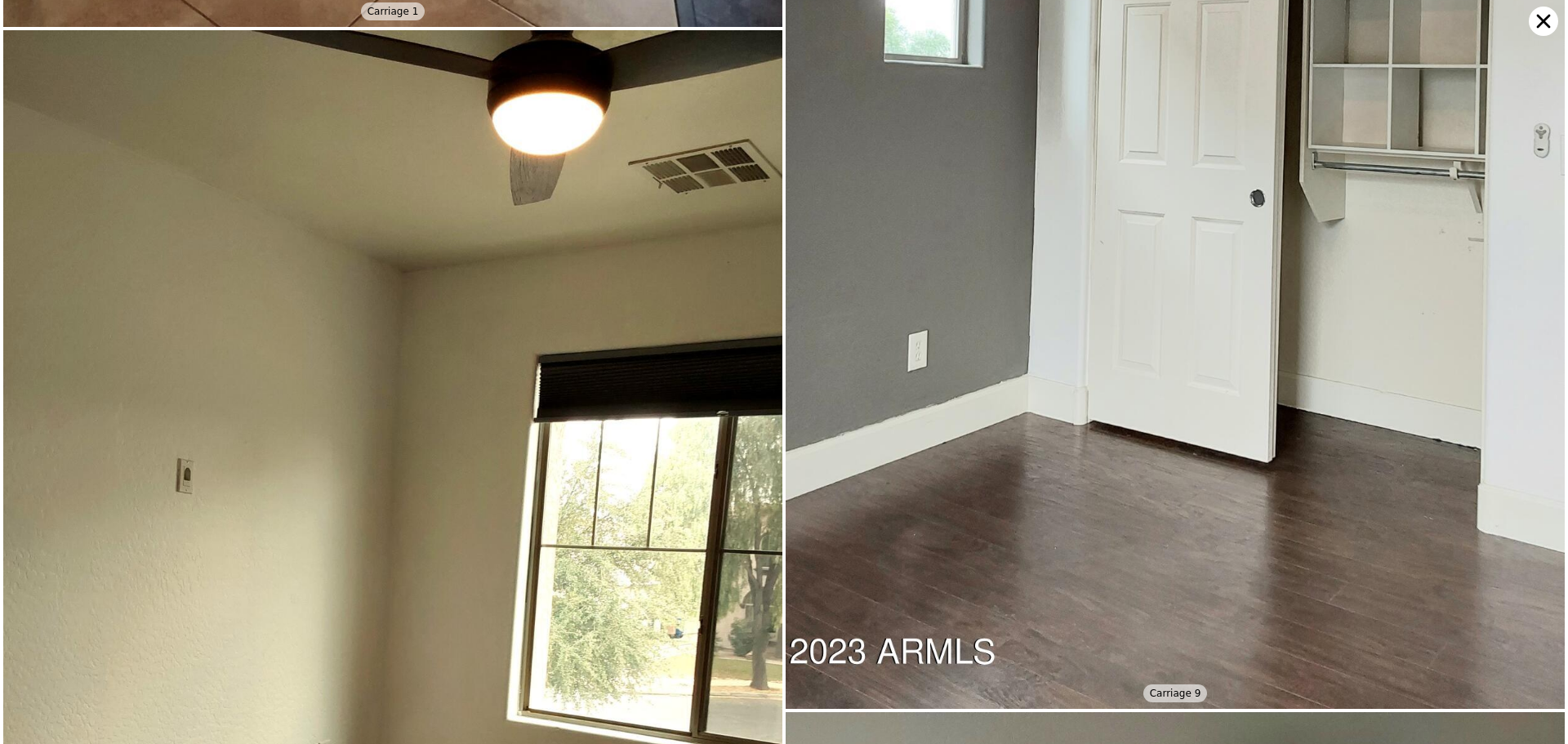
click at [1536, 30] on icon at bounding box center [1543, 20] width 29 height 29
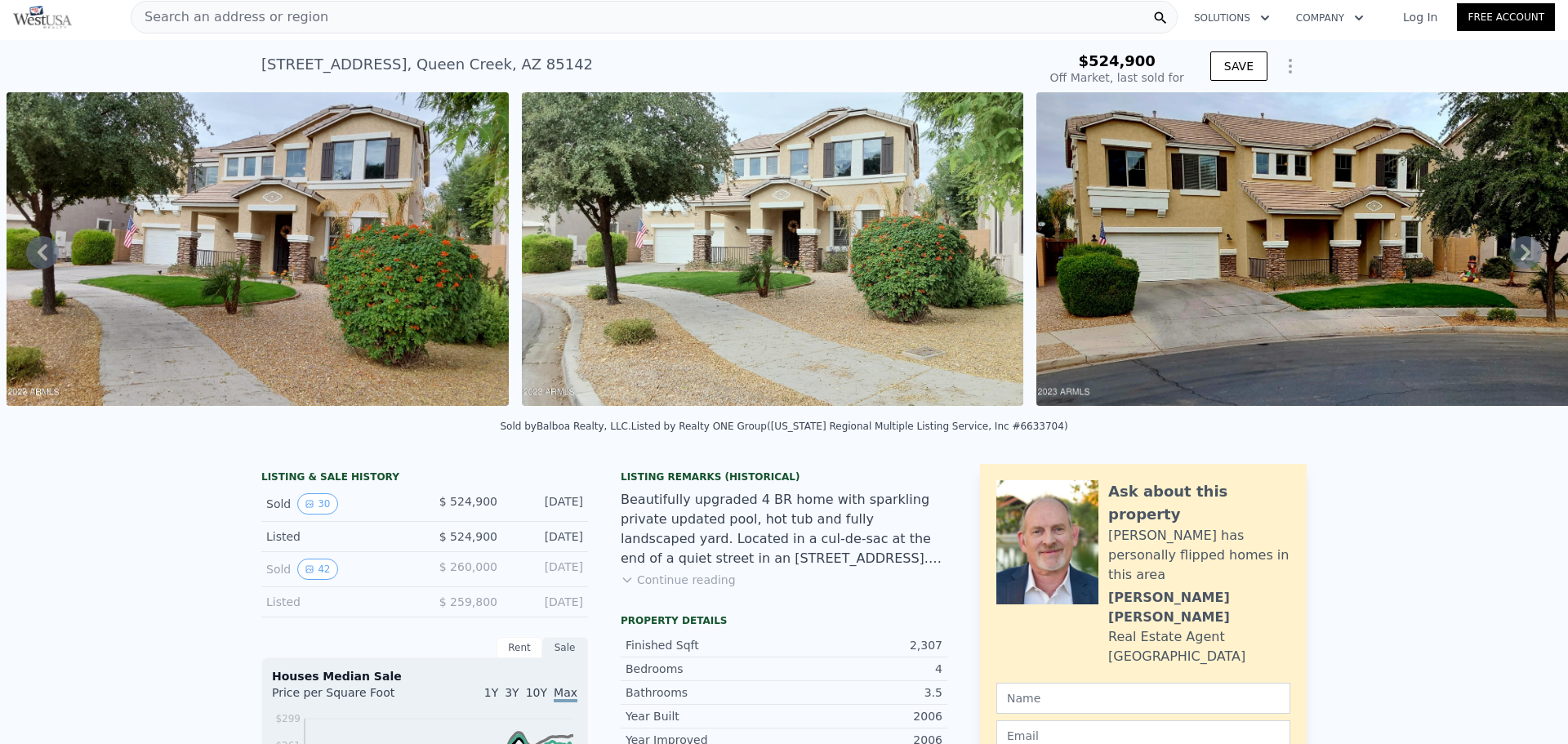
click at [1104, 228] on img at bounding box center [1321, 249] width 571 height 314
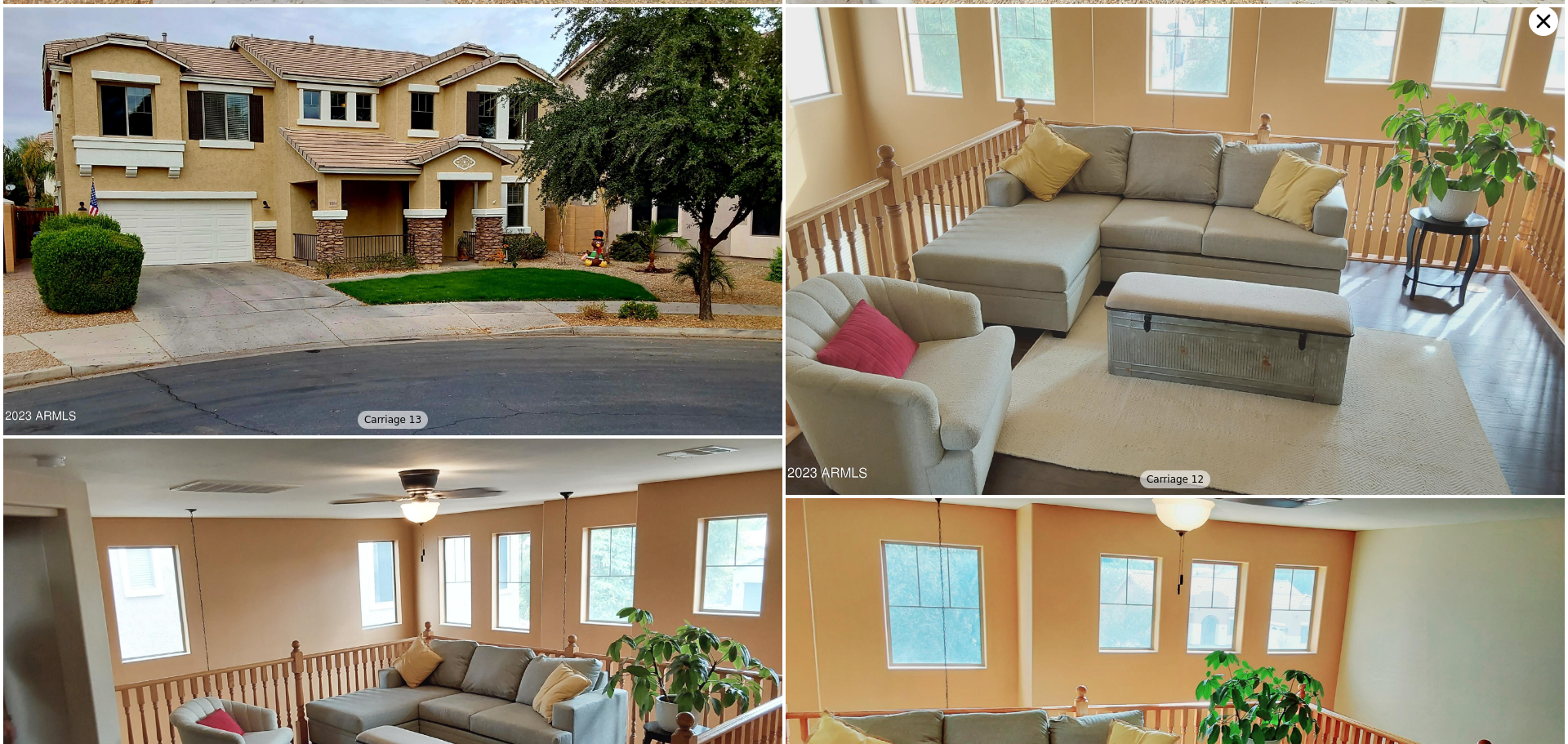
scroll to position [487, 0]
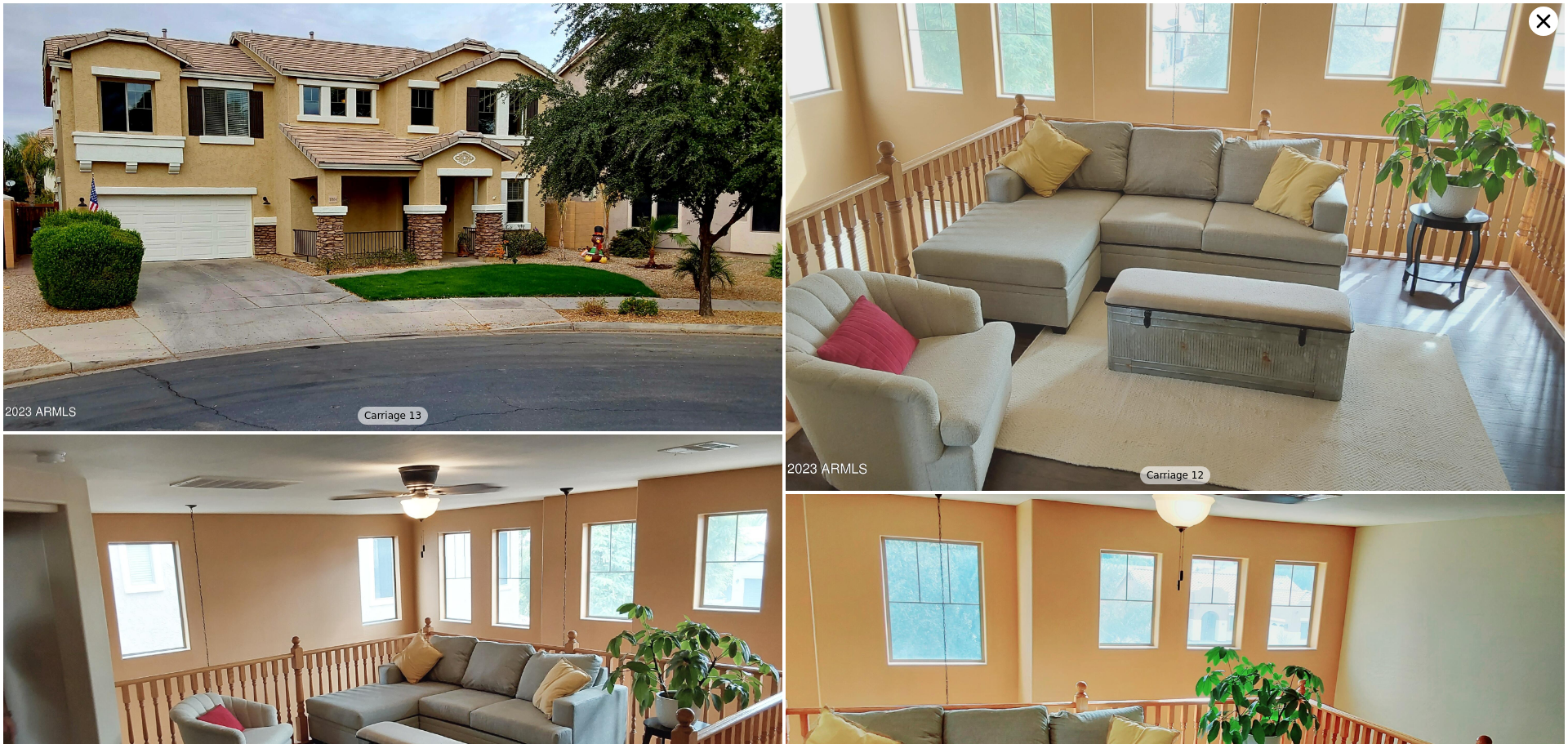
click at [1537, 26] on icon at bounding box center [1543, 22] width 14 height 14
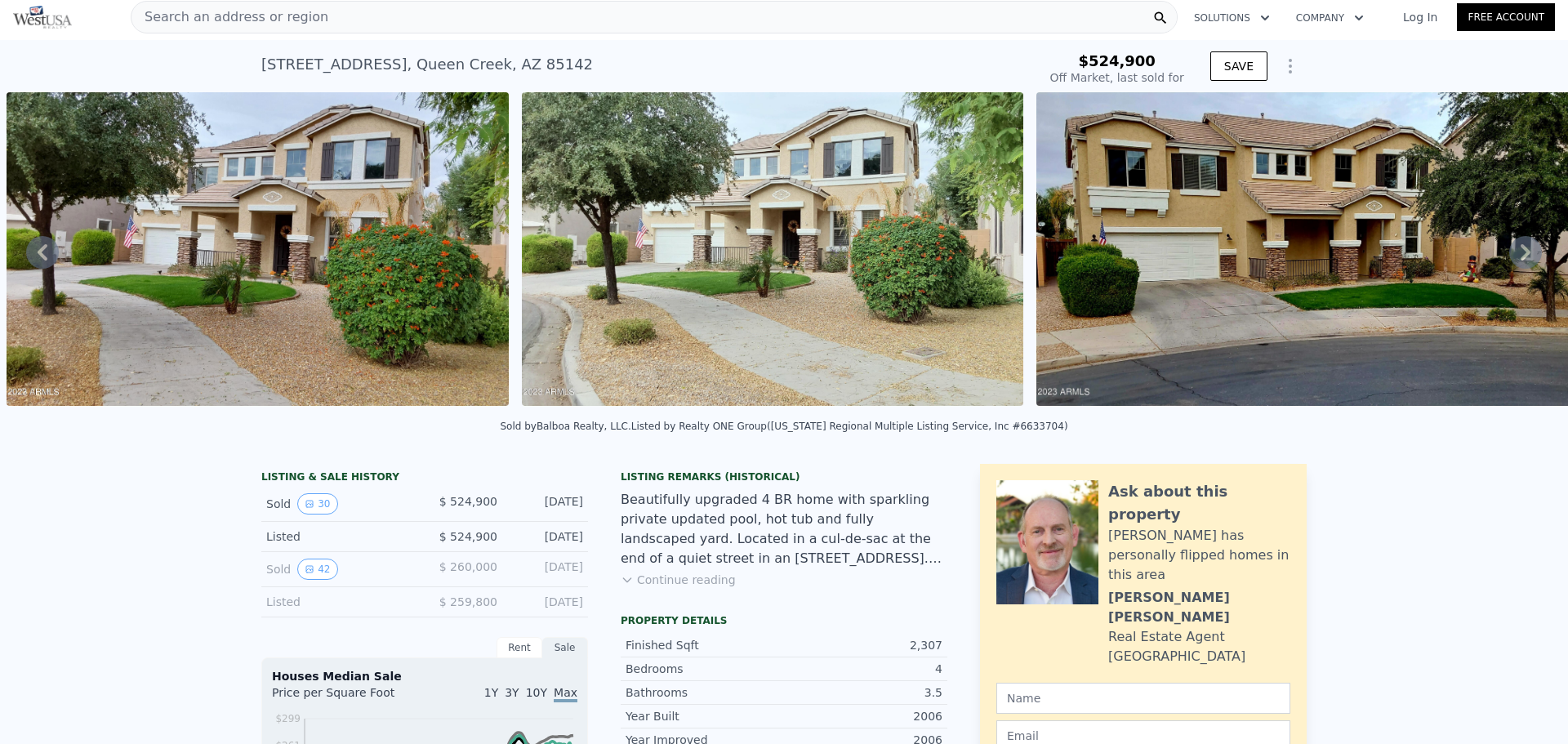
click at [1517, 260] on icon at bounding box center [1525, 252] width 32 height 33
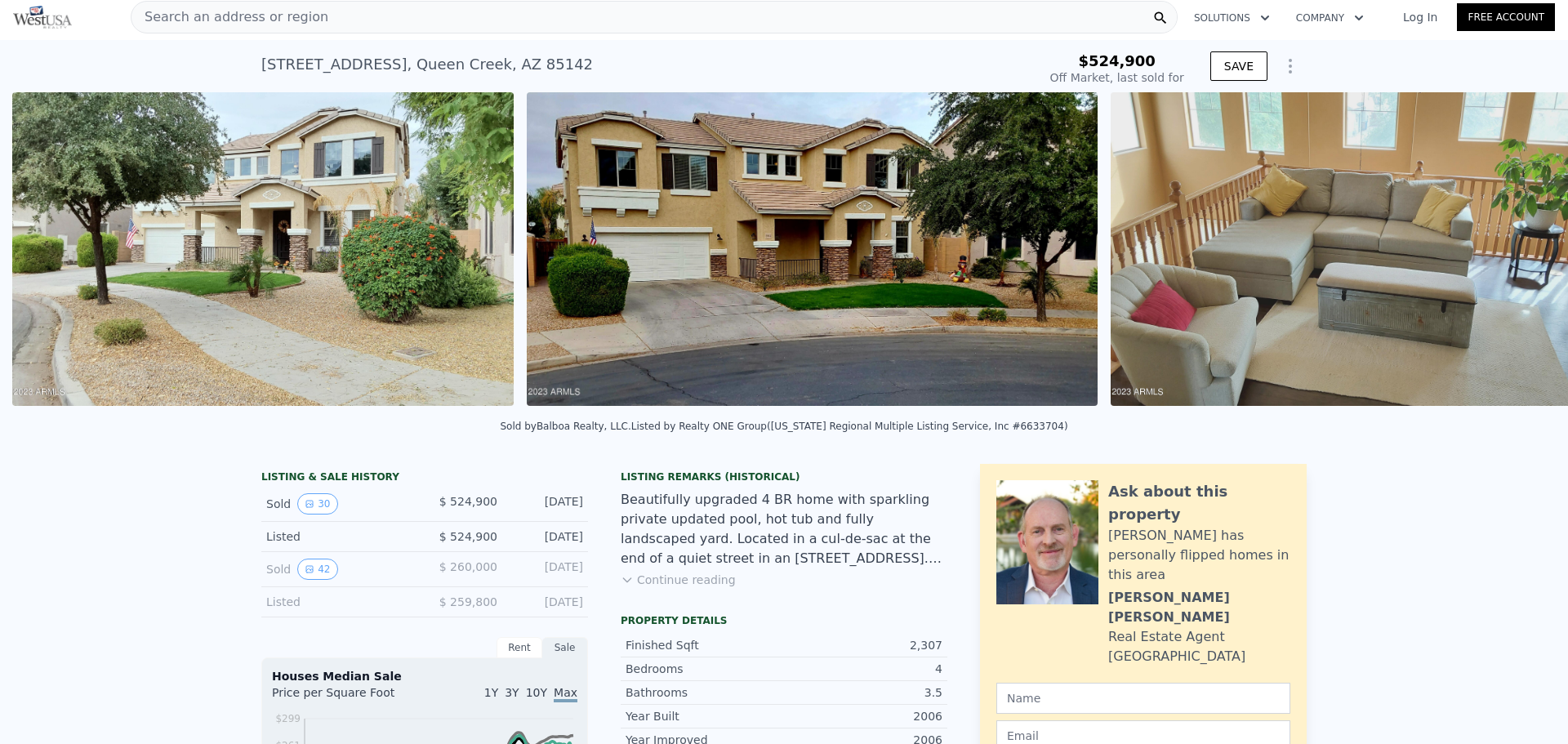
scroll to position [0, 1262]
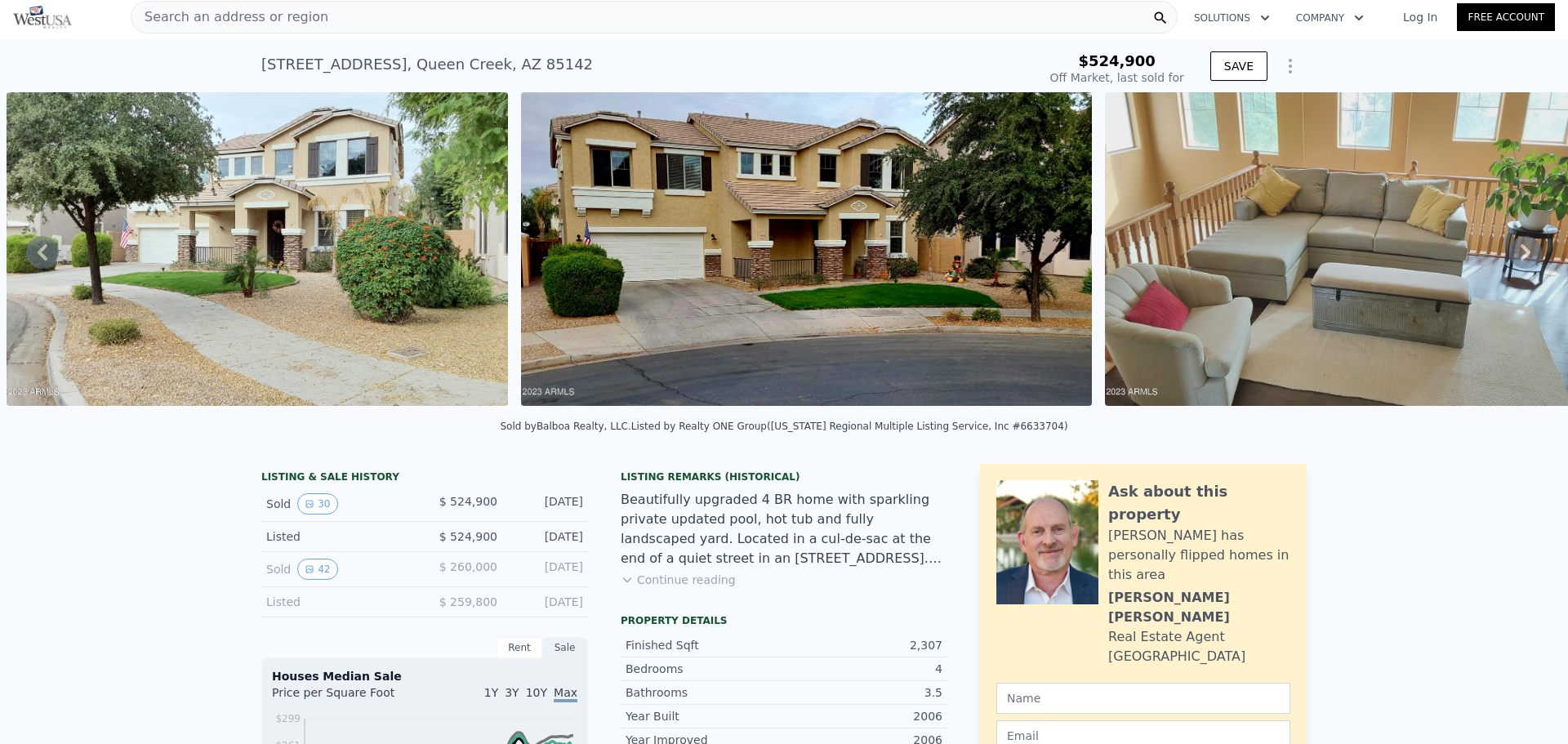
click at [1514, 249] on icon at bounding box center [1525, 252] width 32 height 33
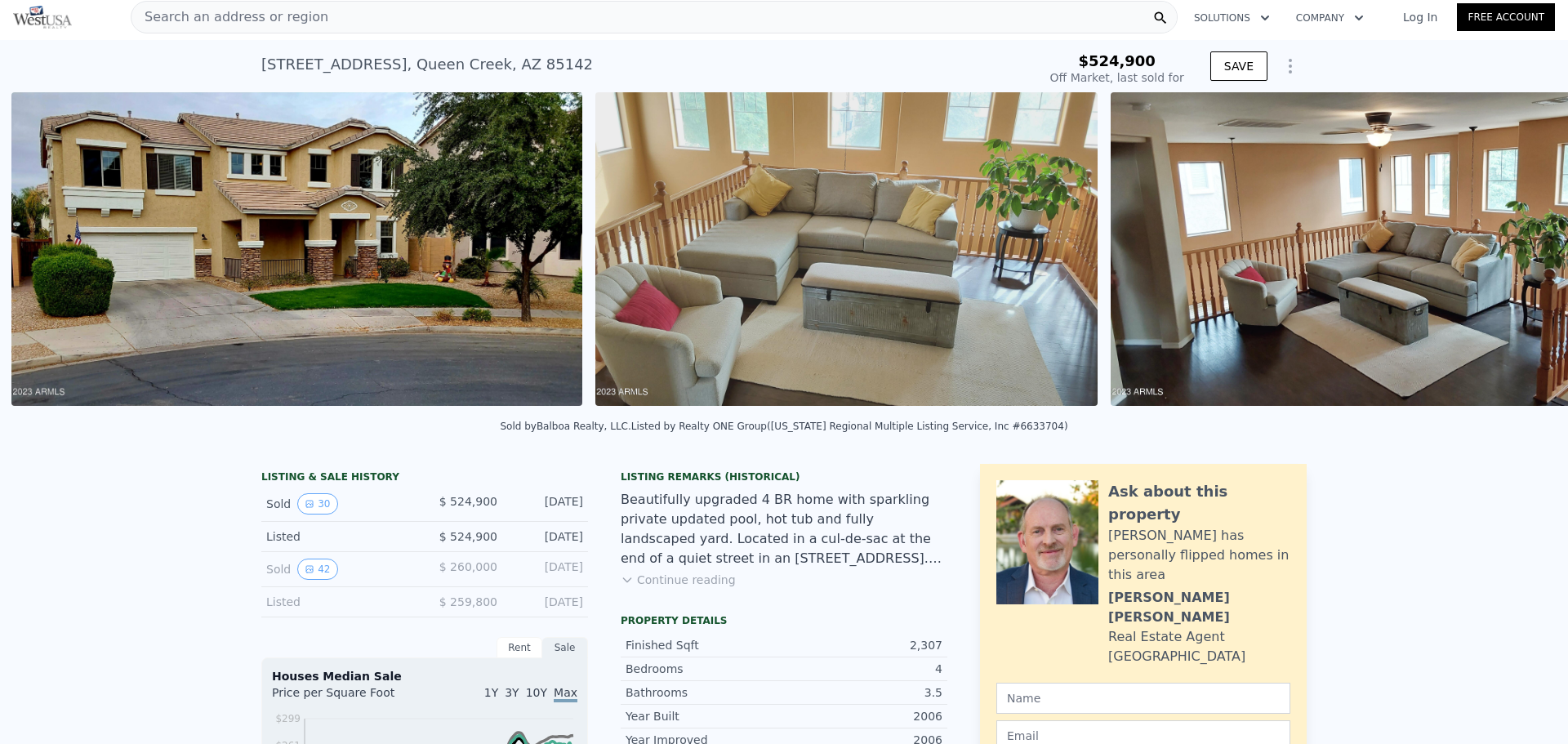
scroll to position [0, 1777]
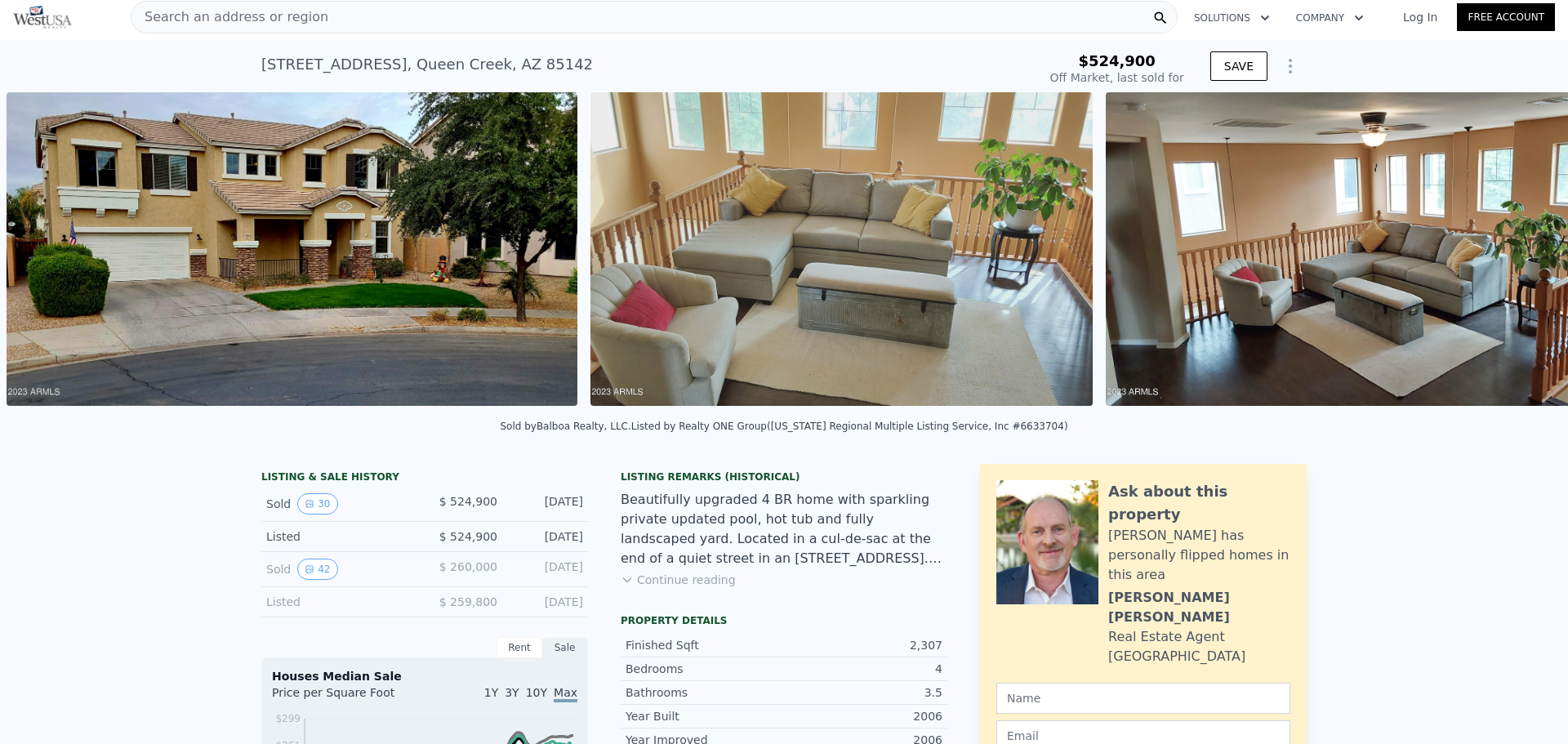
click at [1507, 256] on img at bounding box center [1356, 249] width 501 height 314
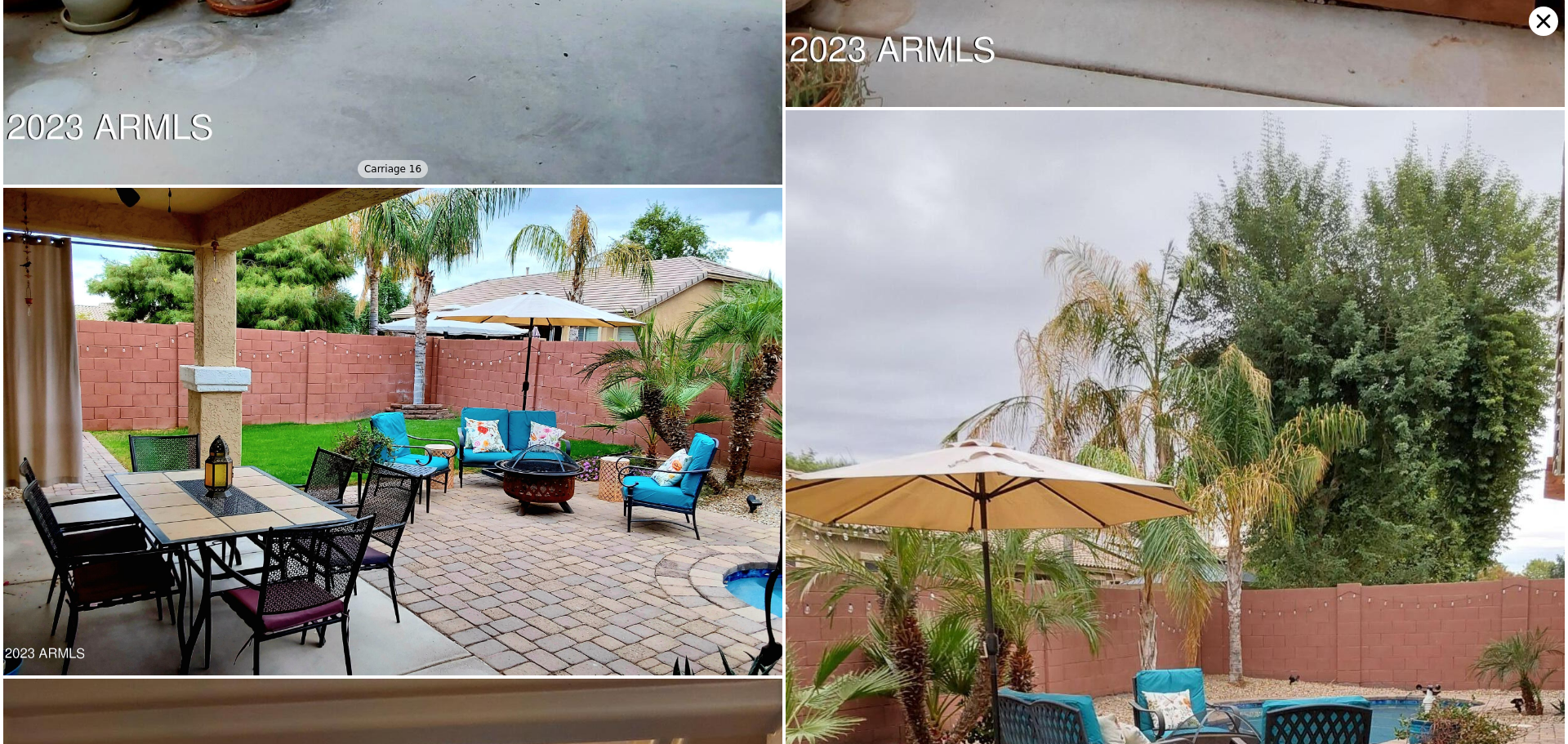
scroll to position [10981, 0]
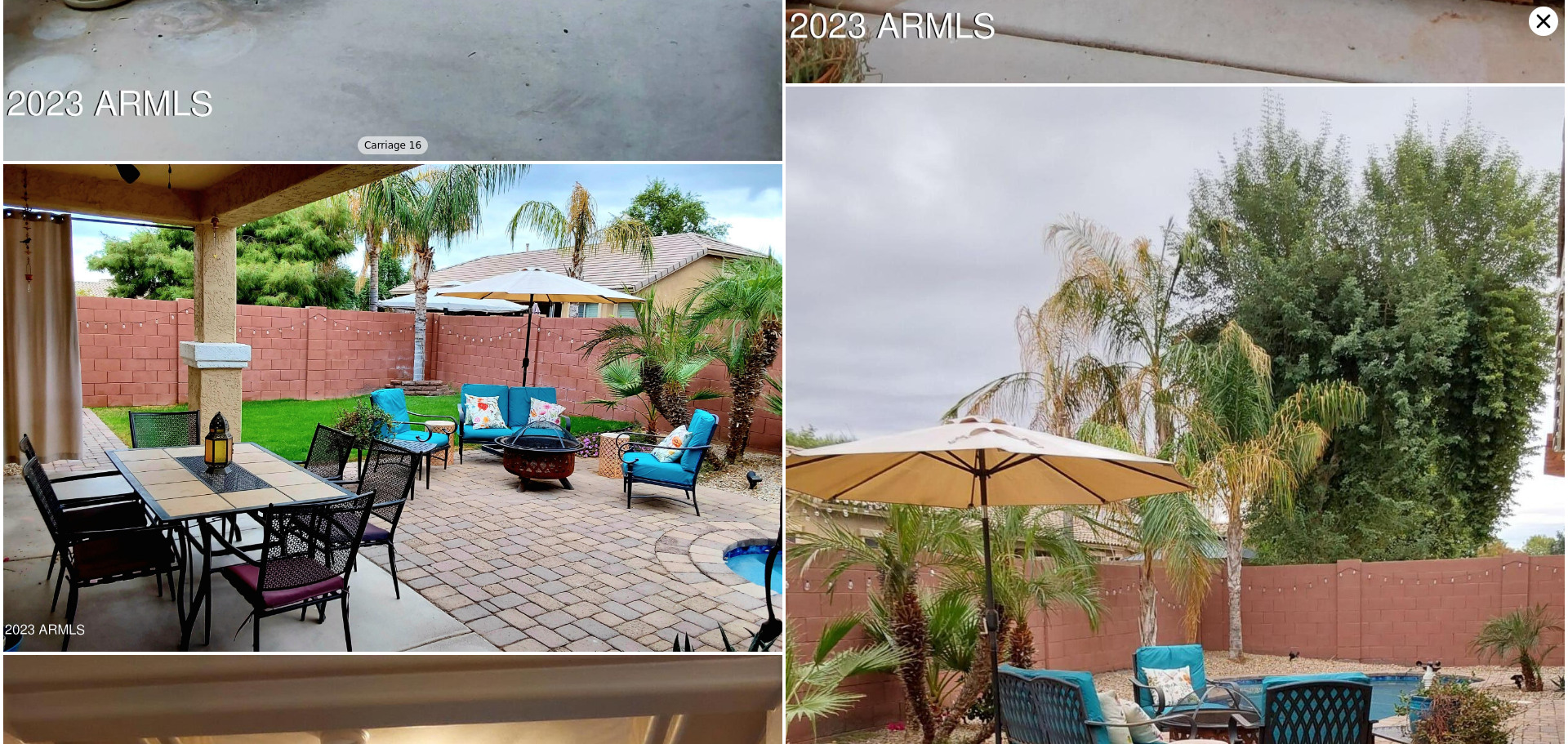
click at [1536, 18] on icon at bounding box center [1543, 20] width 29 height 29
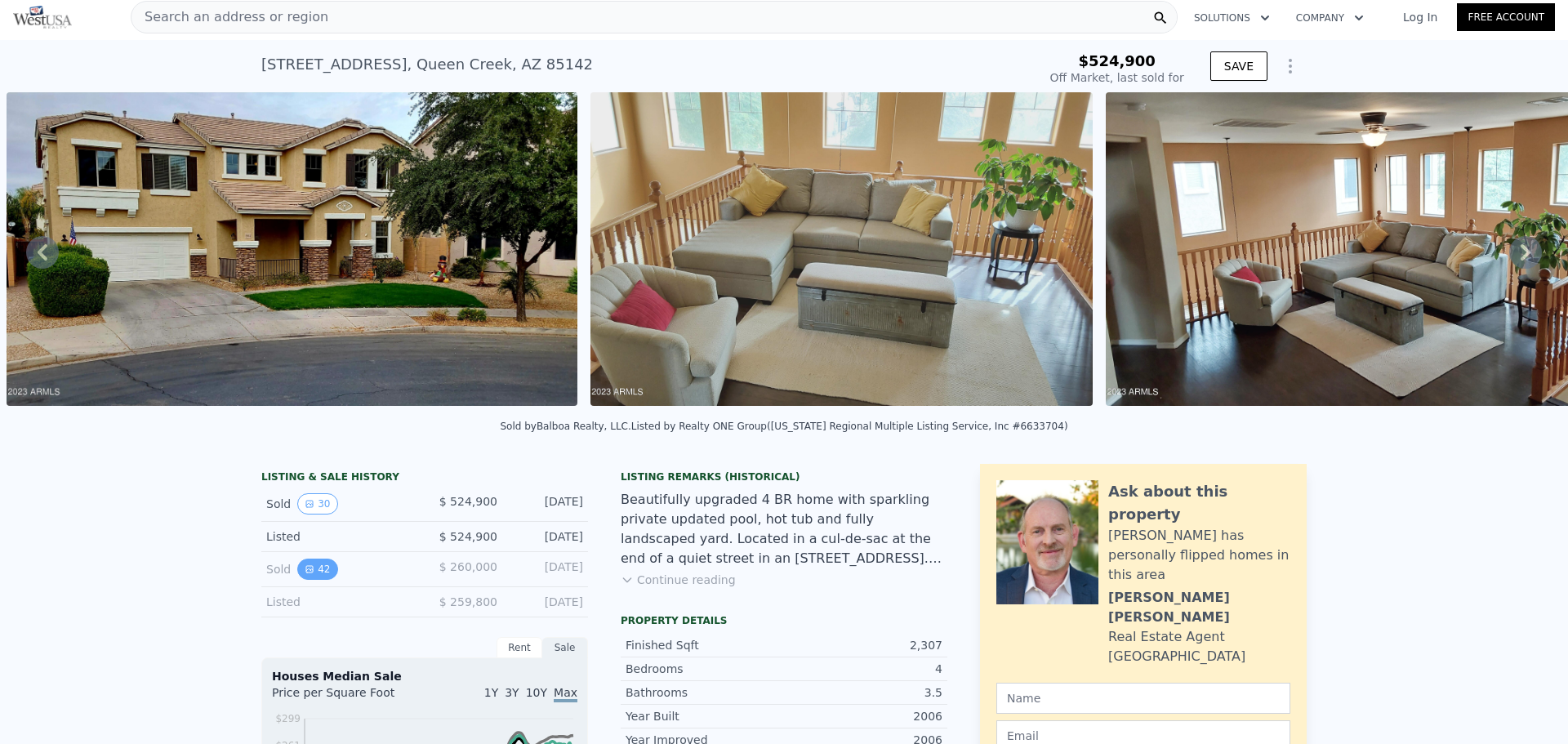
click at [305, 574] on icon "View historical data" at bounding box center [309, 569] width 10 height 10
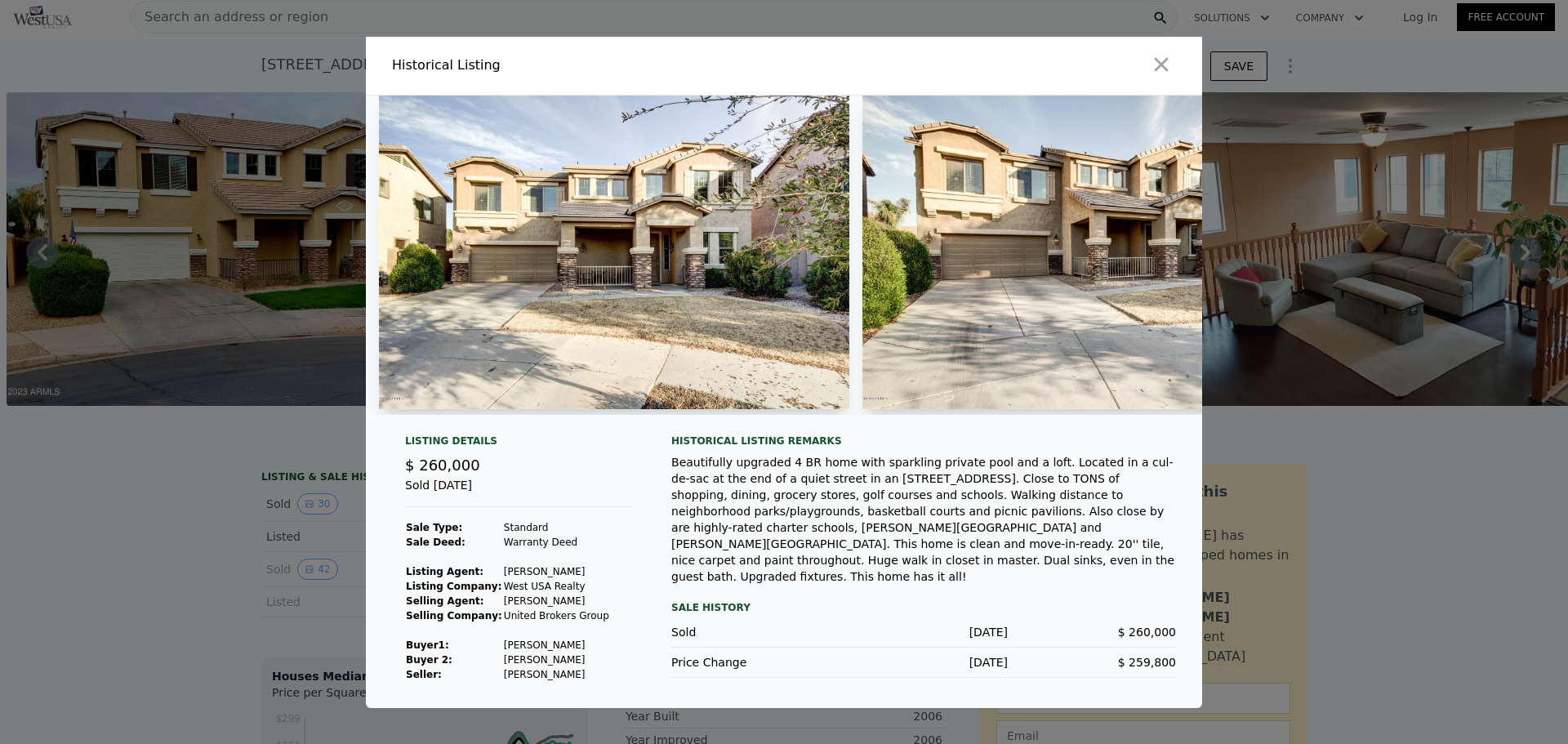
click at [1162, 241] on img at bounding box center [1097, 252] width 471 height 314
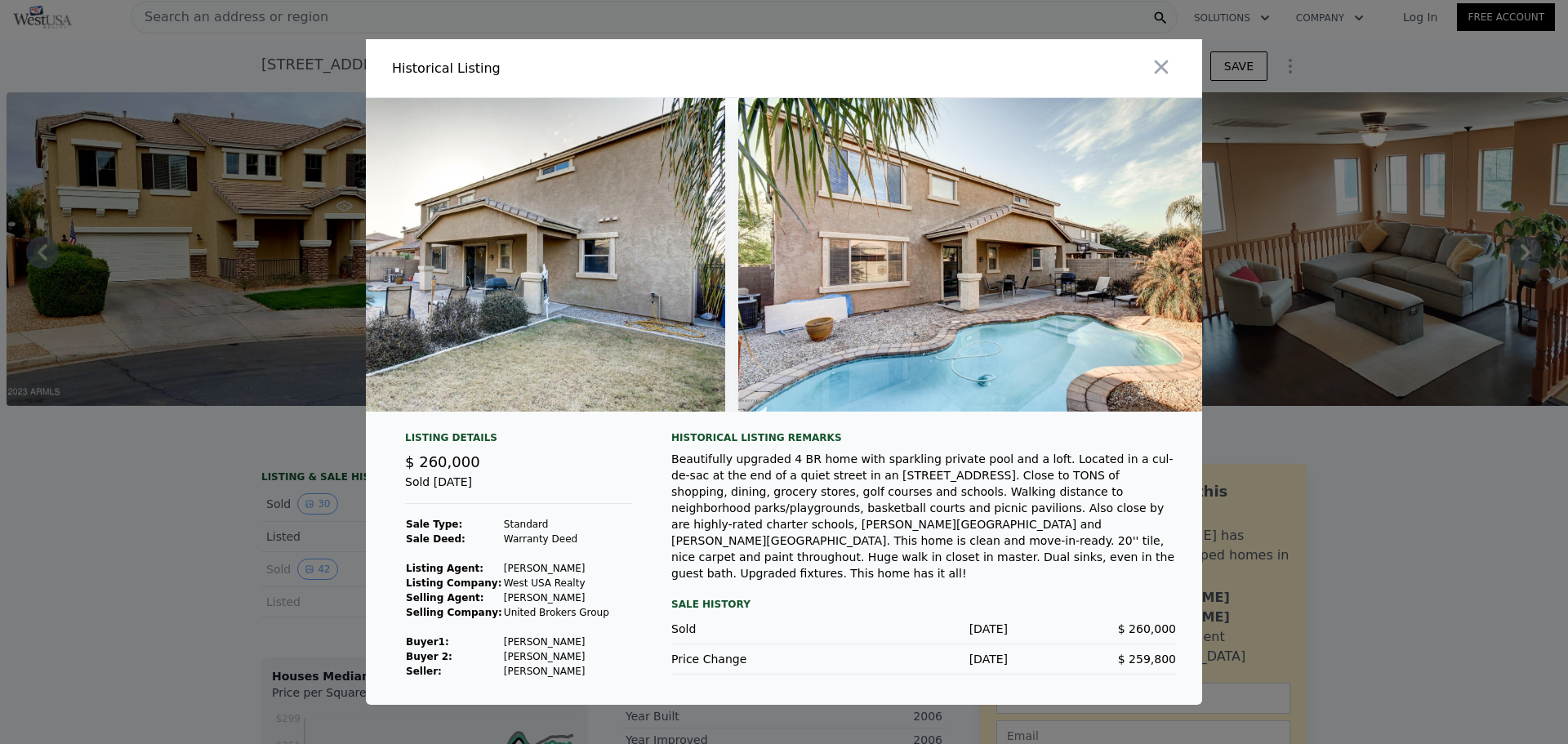
scroll to position [0, 18232]
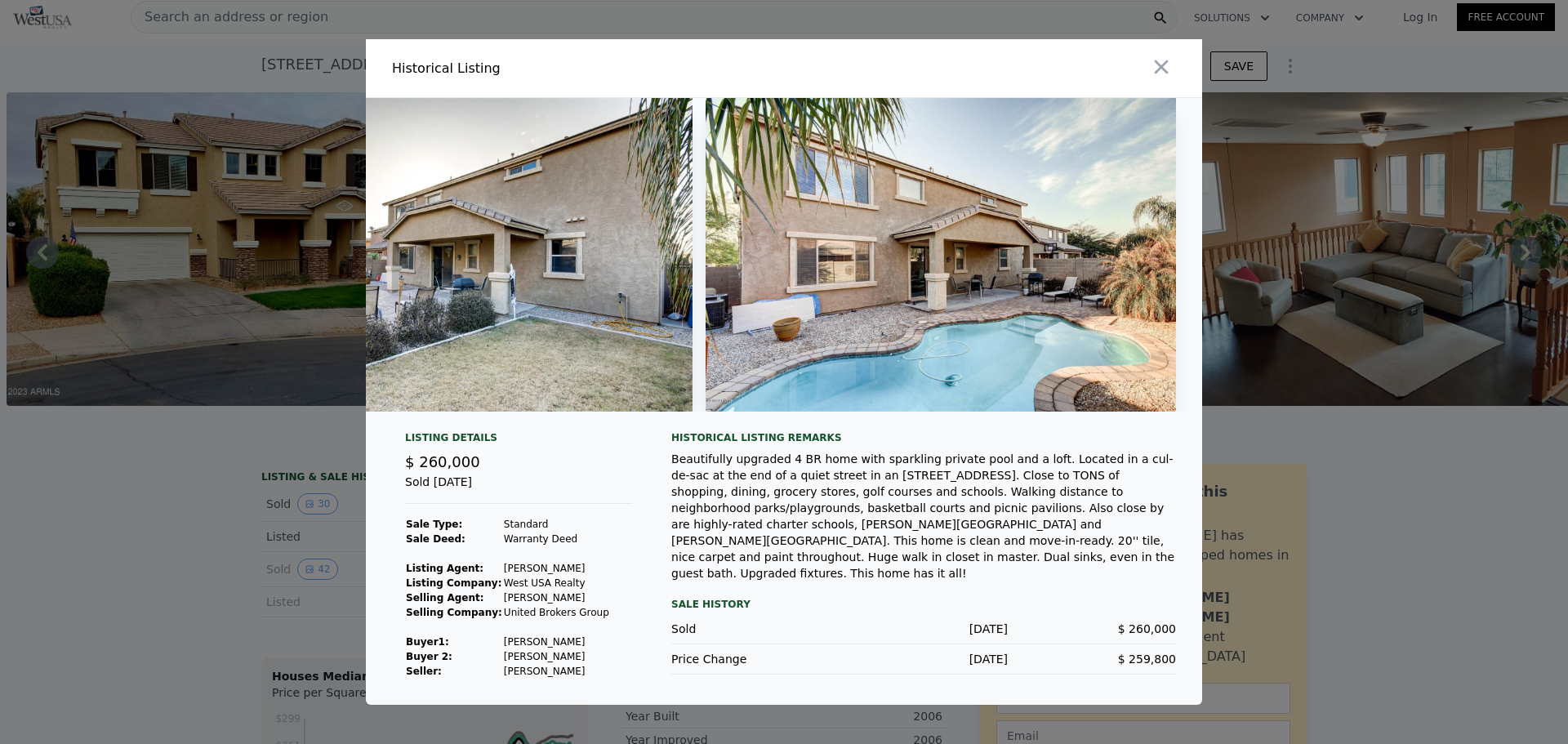
click at [888, 256] on img at bounding box center [941, 255] width 471 height 314
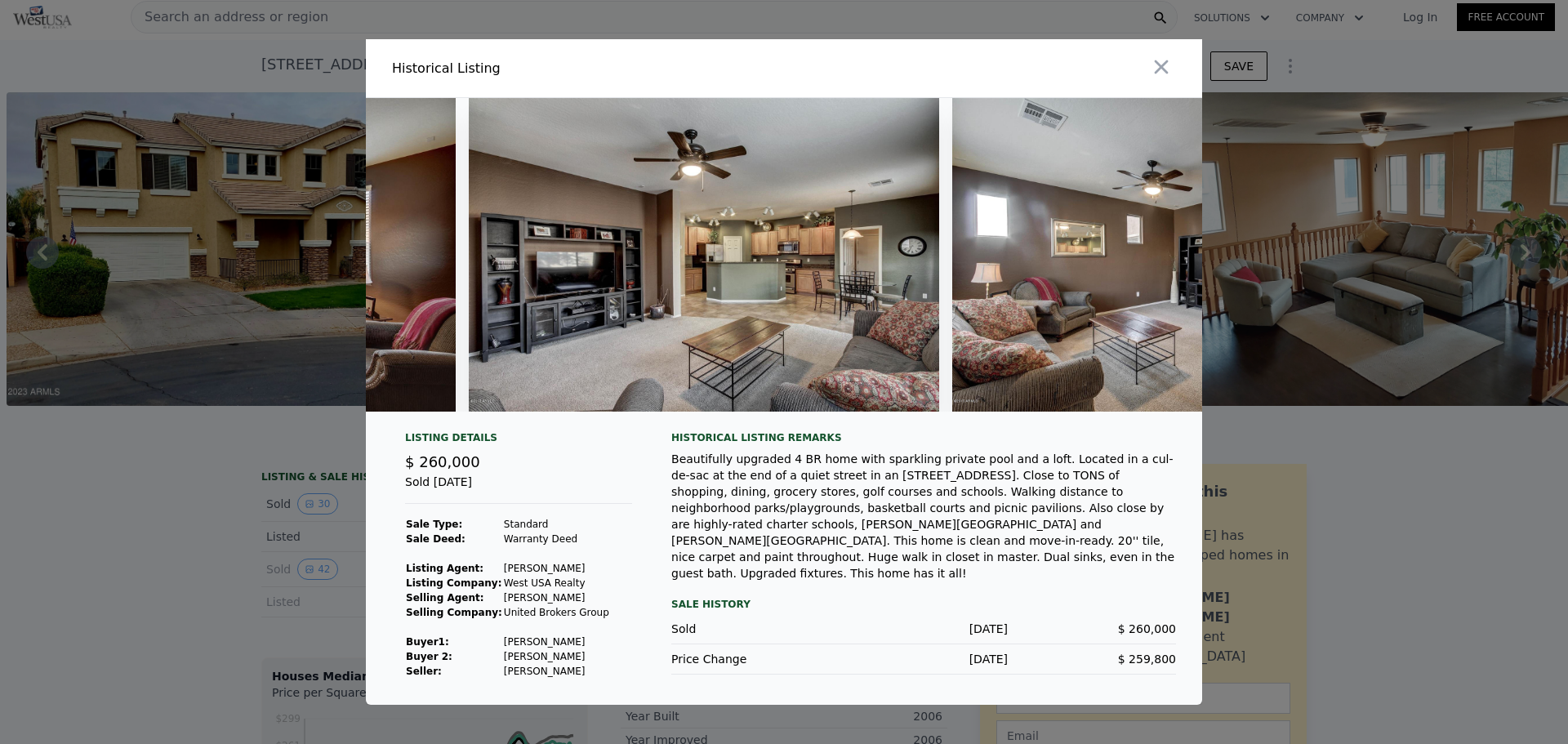
scroll to position [0, 4774]
